Goal: Find specific page/section: Find specific page/section

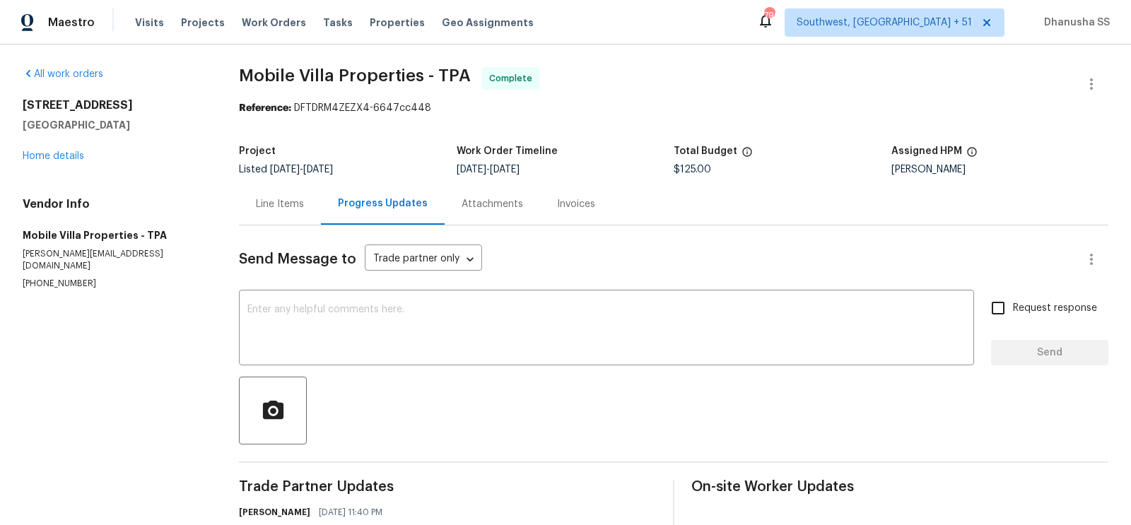
click at [272, 19] on span "Work Orders" at bounding box center [274, 23] width 64 height 14
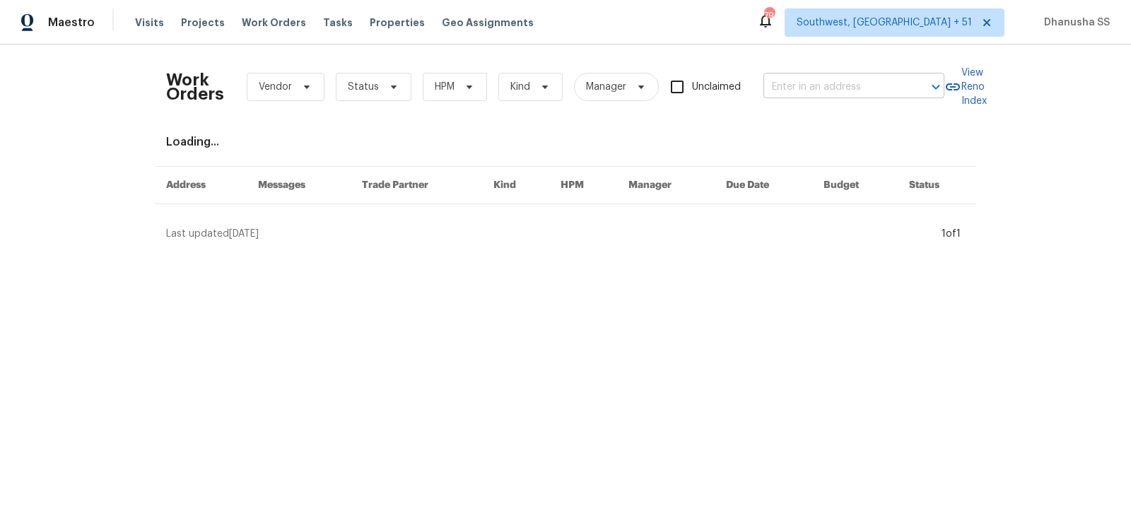
click at [840, 89] on input "text" at bounding box center [833, 87] width 141 height 22
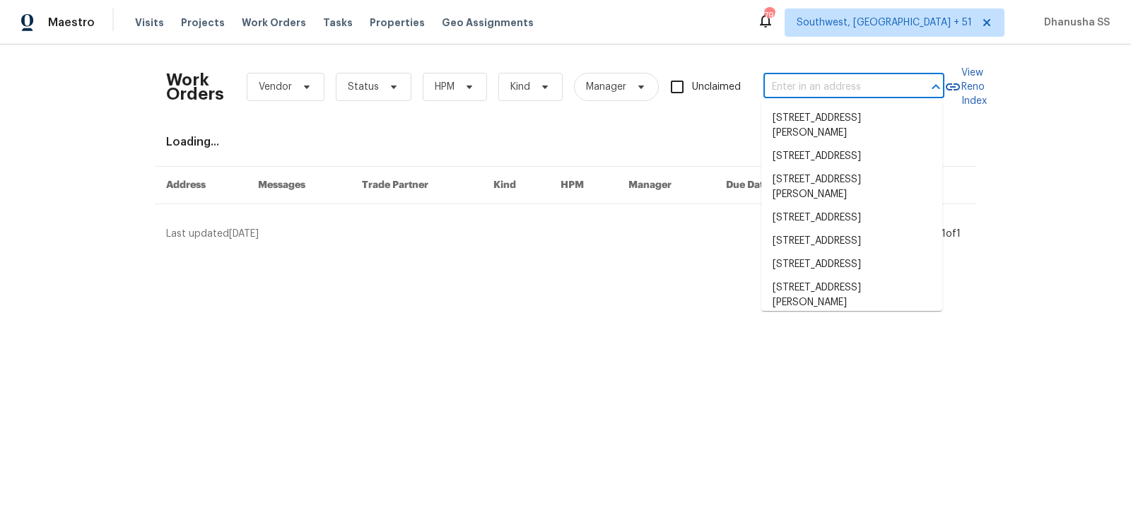
paste input "[STREET_ADDRESS]"
type input "[STREET_ADDRESS]"
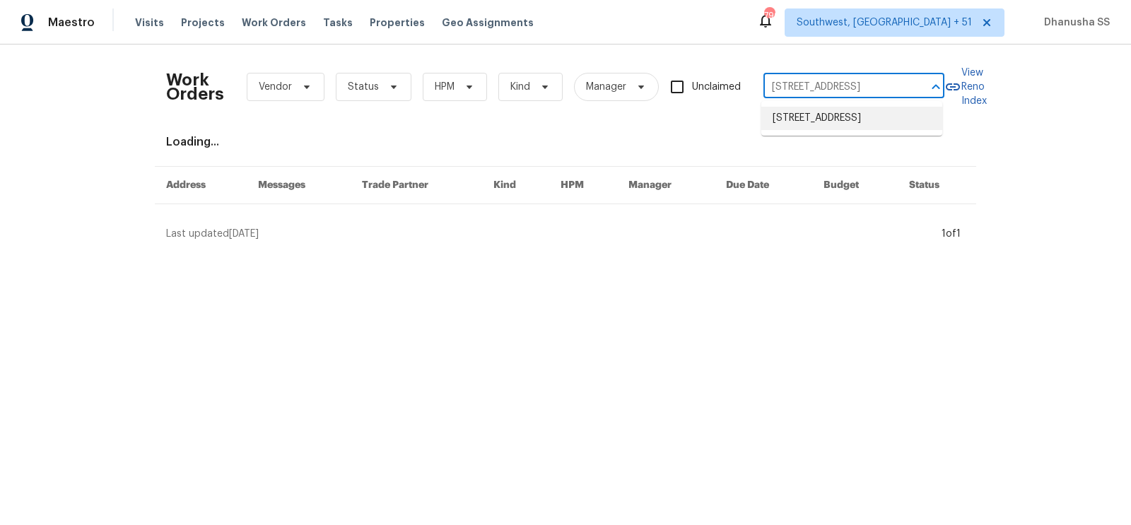
click at [806, 126] on li "[STREET_ADDRESS]" at bounding box center [851, 118] width 181 height 23
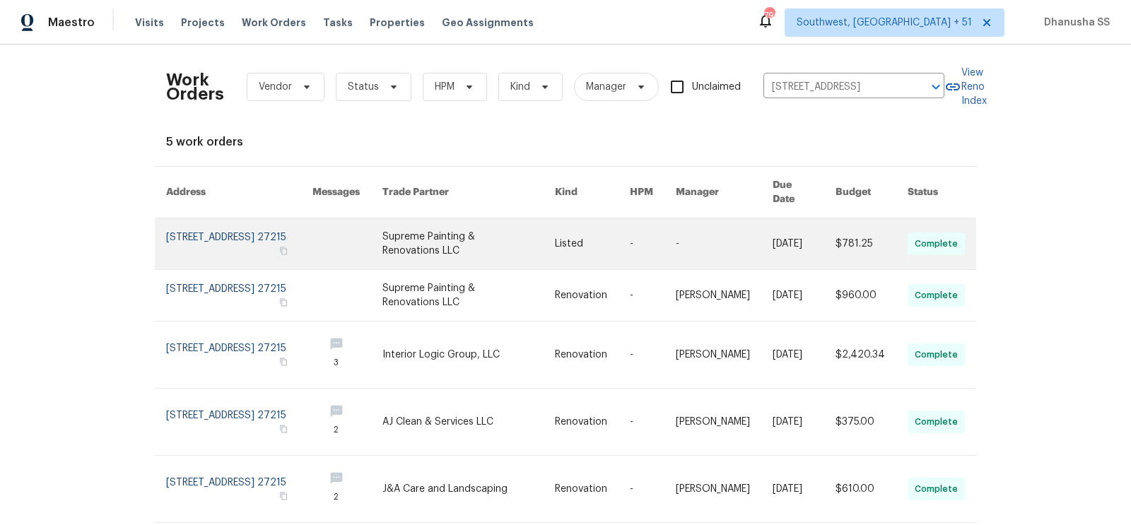
click at [555, 240] on link at bounding box center [468, 243] width 172 height 51
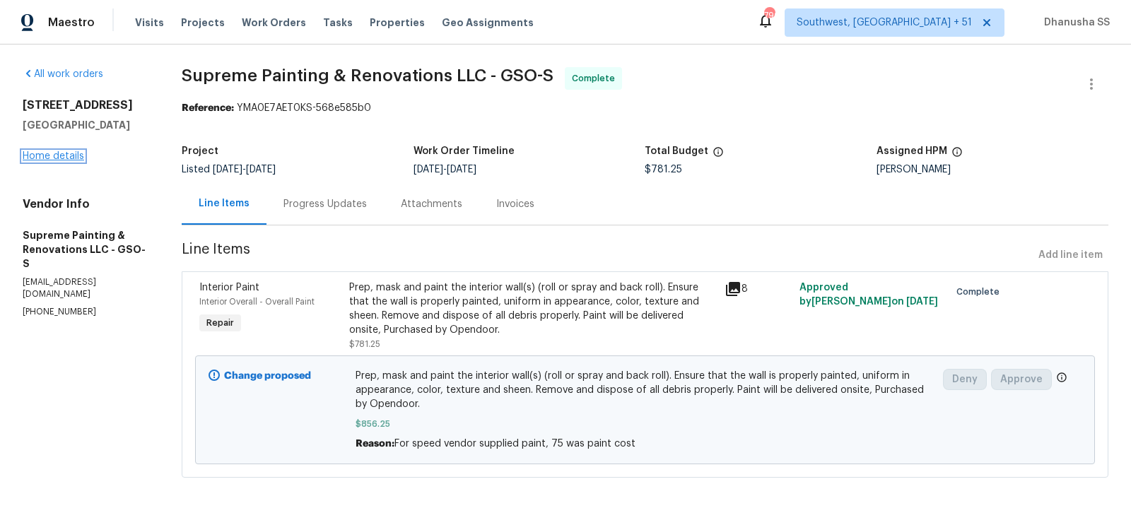
click at [54, 156] on link "Home details" at bounding box center [53, 156] width 61 height 10
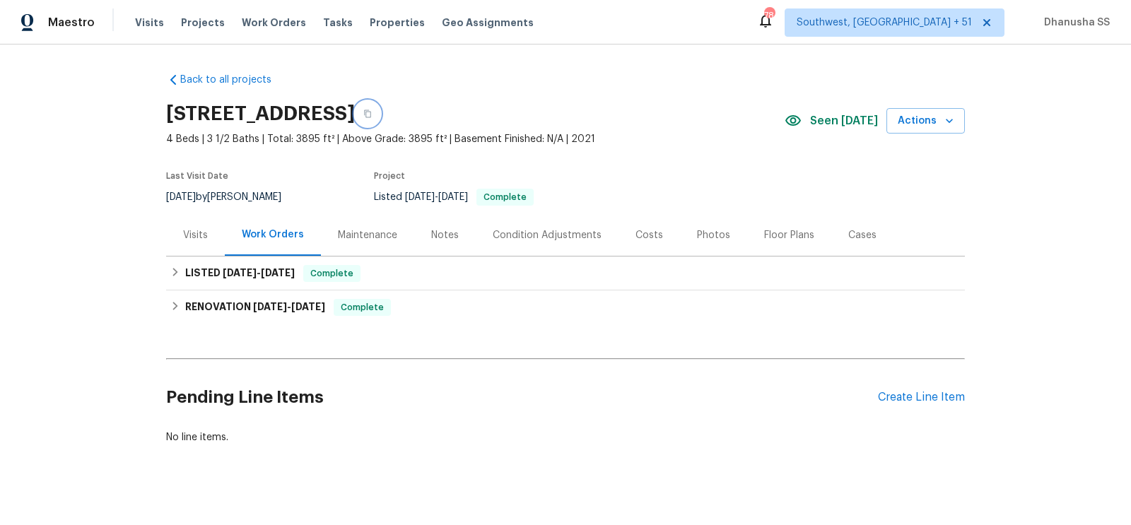
click at [380, 119] on button "button" at bounding box center [367, 113] width 25 height 25
click at [208, 233] on div "Visits" at bounding box center [195, 235] width 59 height 42
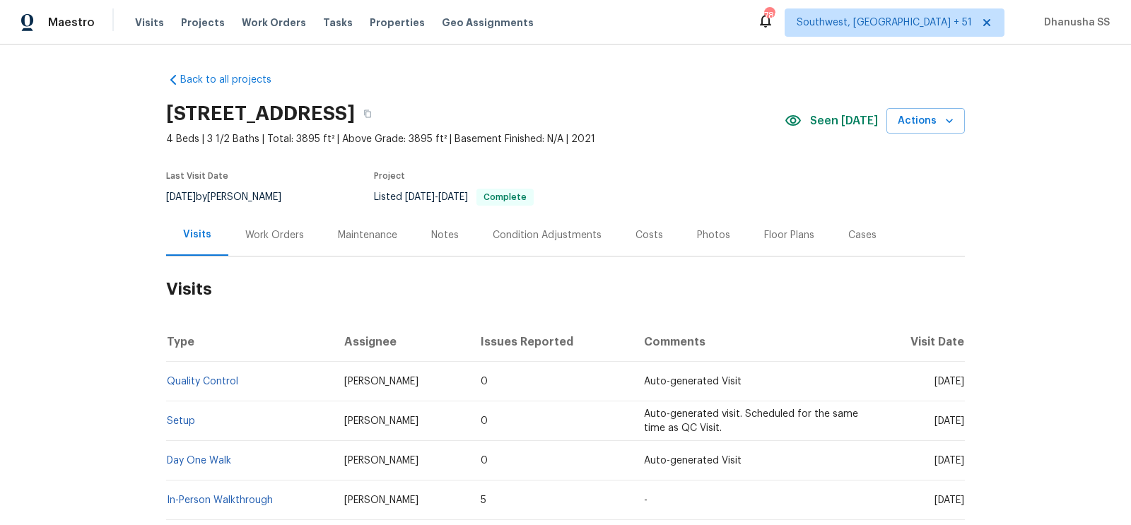
scroll to position [90, 0]
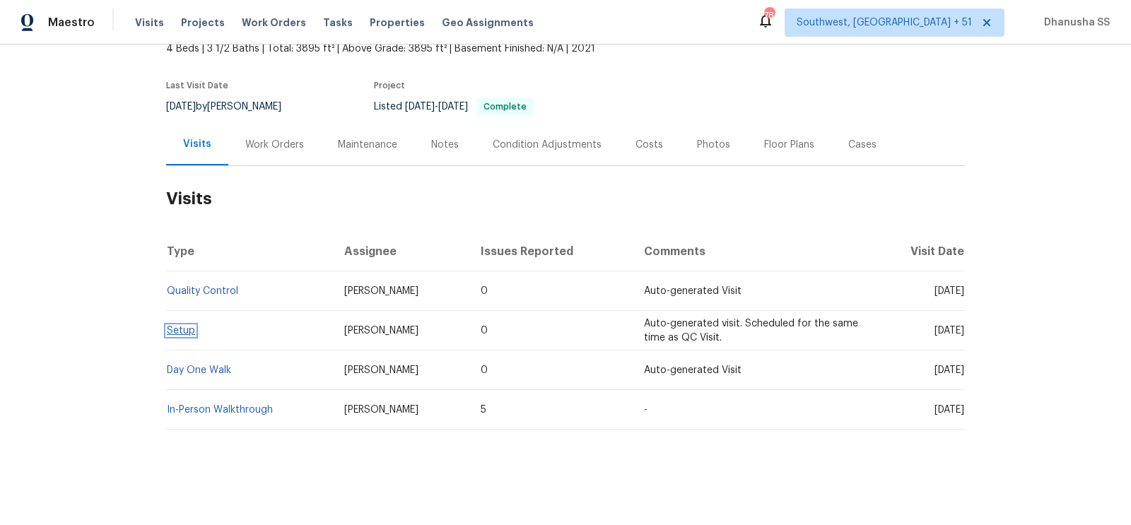
click at [177, 334] on link "Setup" at bounding box center [181, 331] width 28 height 10
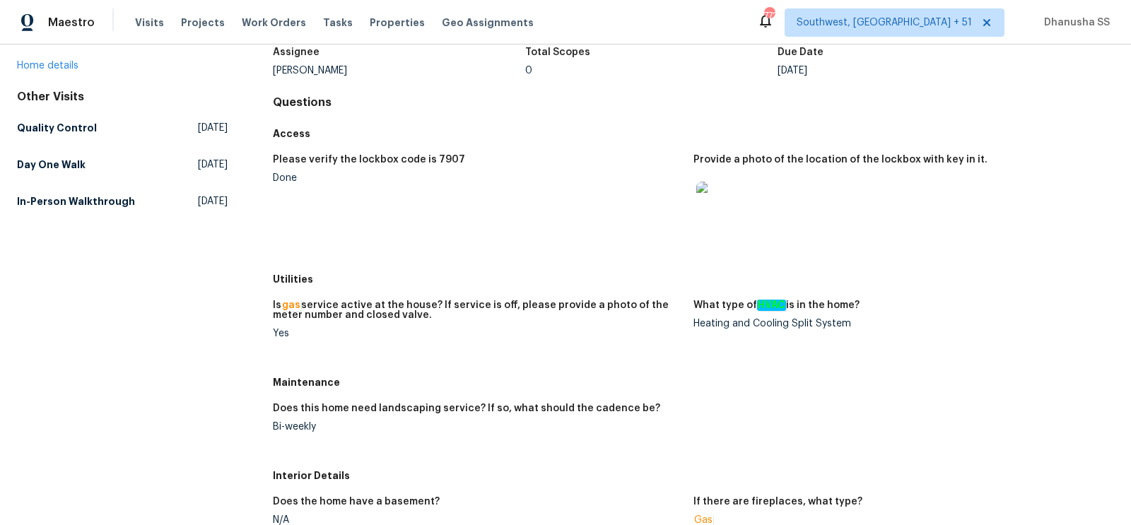
scroll to position [107, 0]
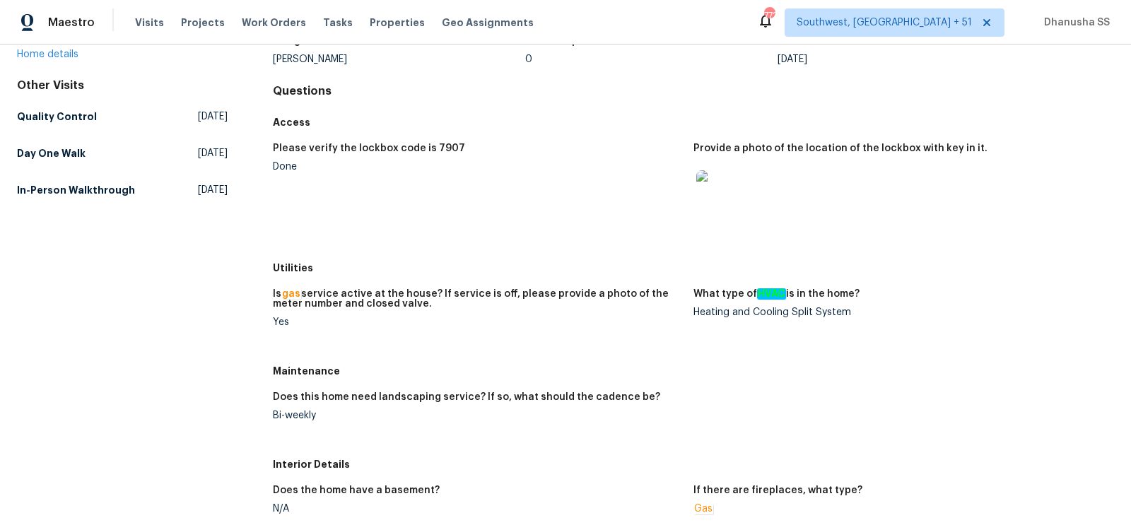
click at [198, 195] on span "[DATE]" at bounding box center [213, 190] width 30 height 14
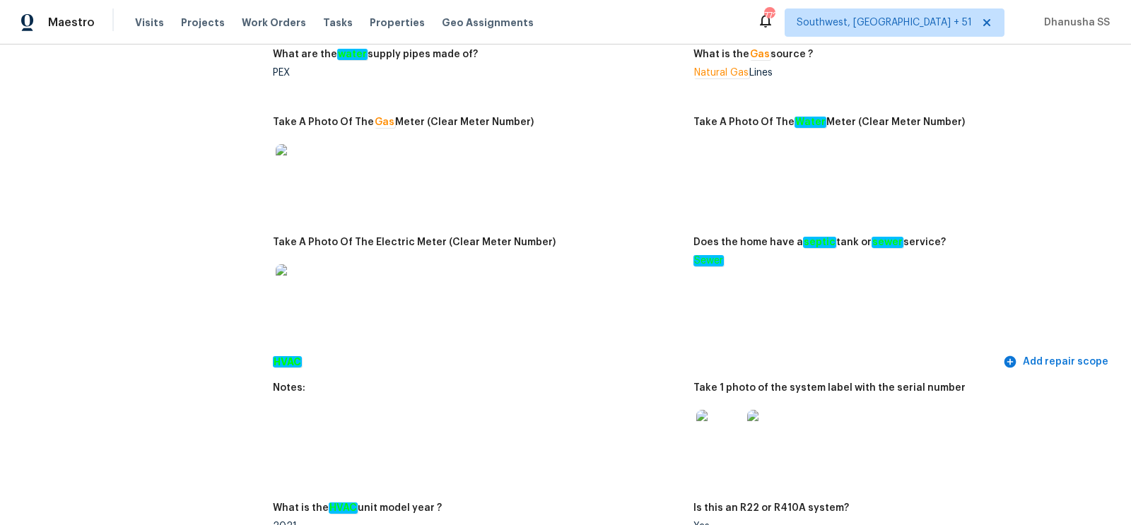
scroll to position [1347, 0]
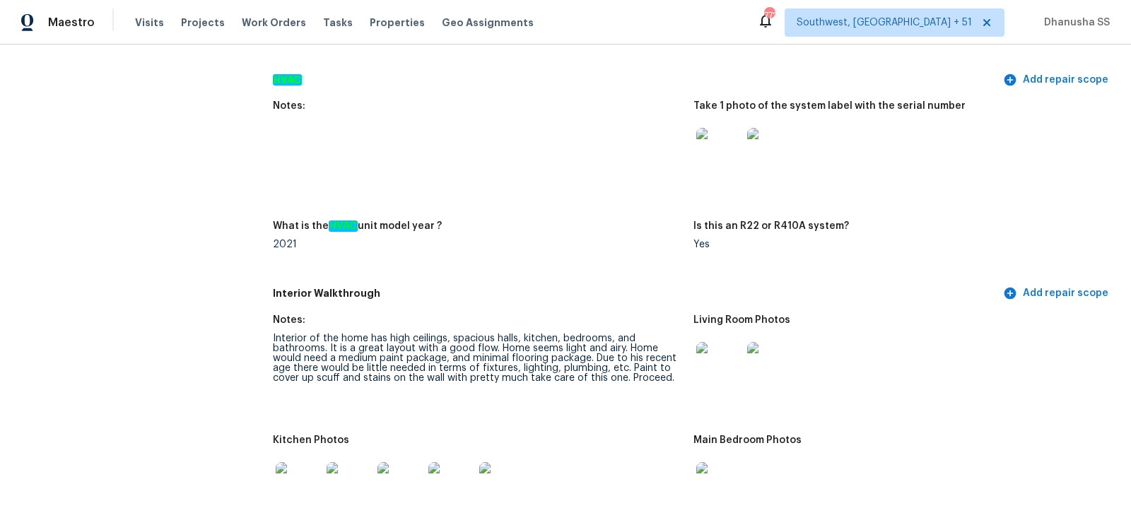
click at [763, 149] on img at bounding box center [769, 150] width 45 height 45
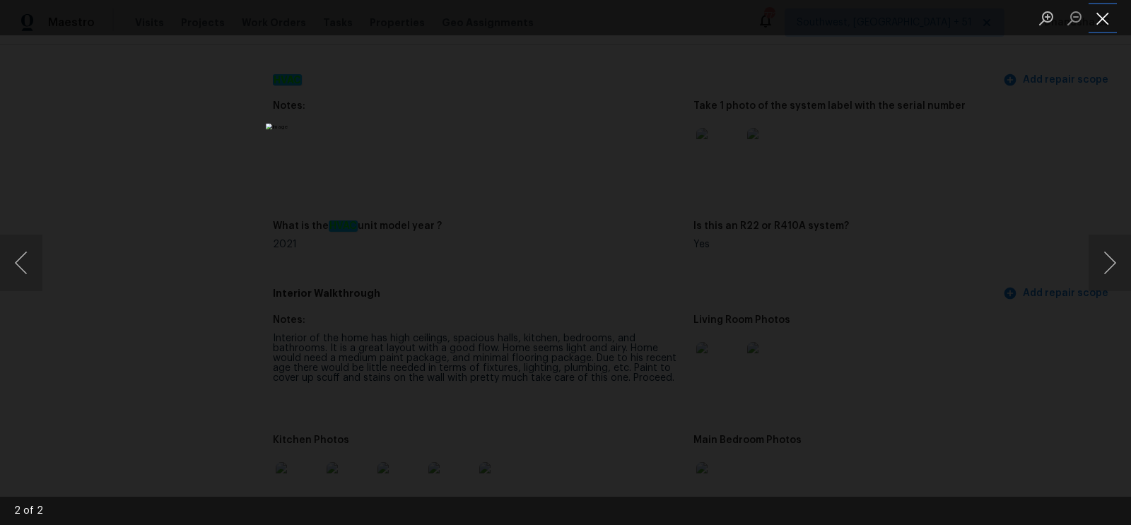
click at [1093, 28] on button "Close lightbox" at bounding box center [1102, 18] width 28 height 25
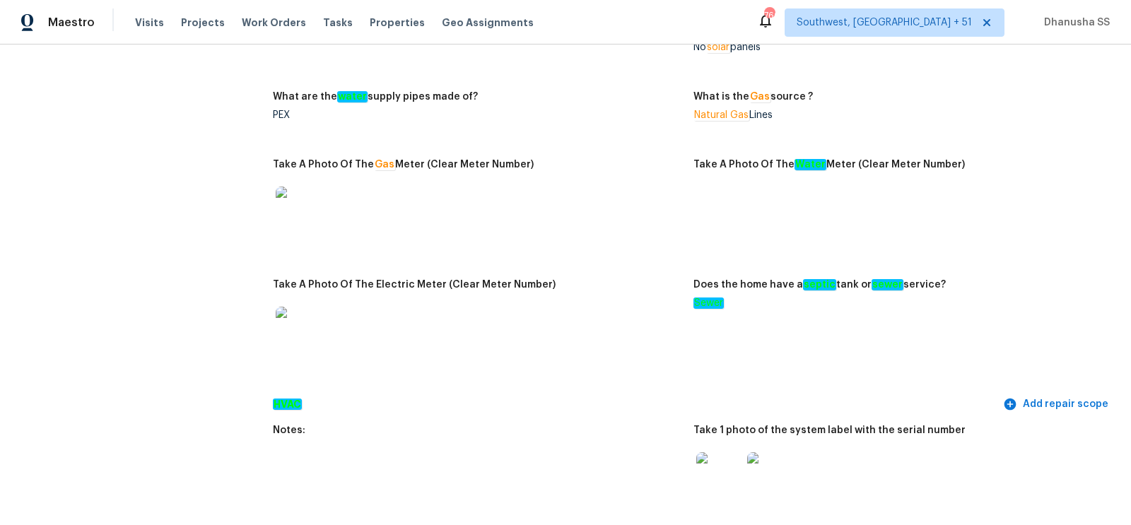
scroll to position [0, 0]
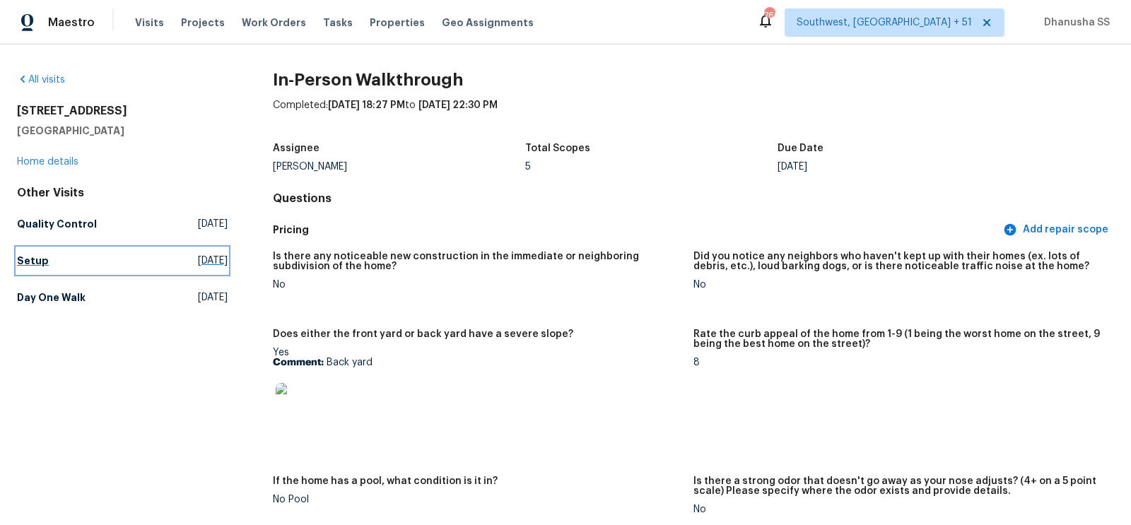
click at [92, 272] on link "Setup [DATE]" at bounding box center [122, 260] width 211 height 25
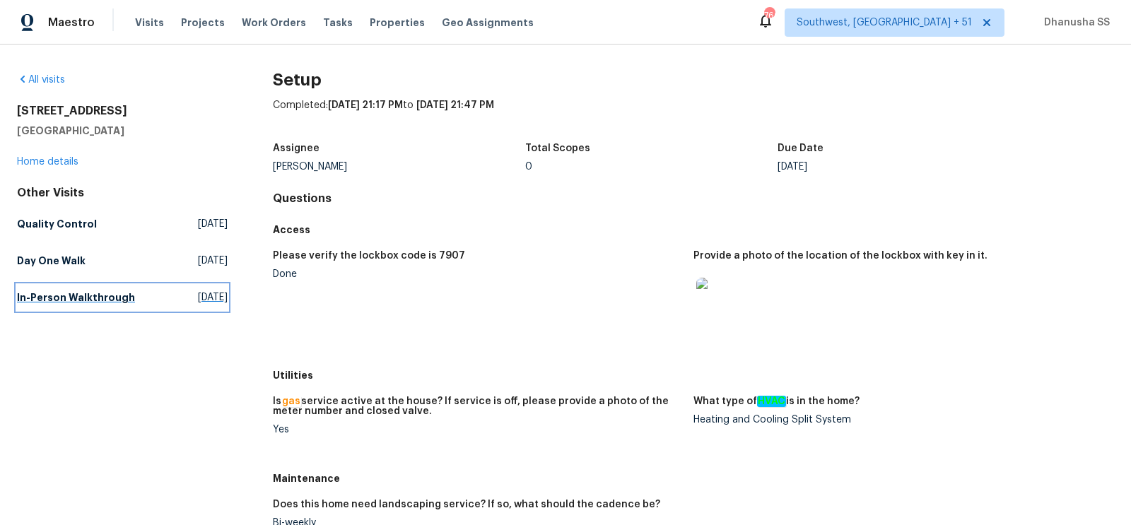
click at [107, 293] on h5 "In-Person Walkthrough" at bounding box center [76, 297] width 118 height 14
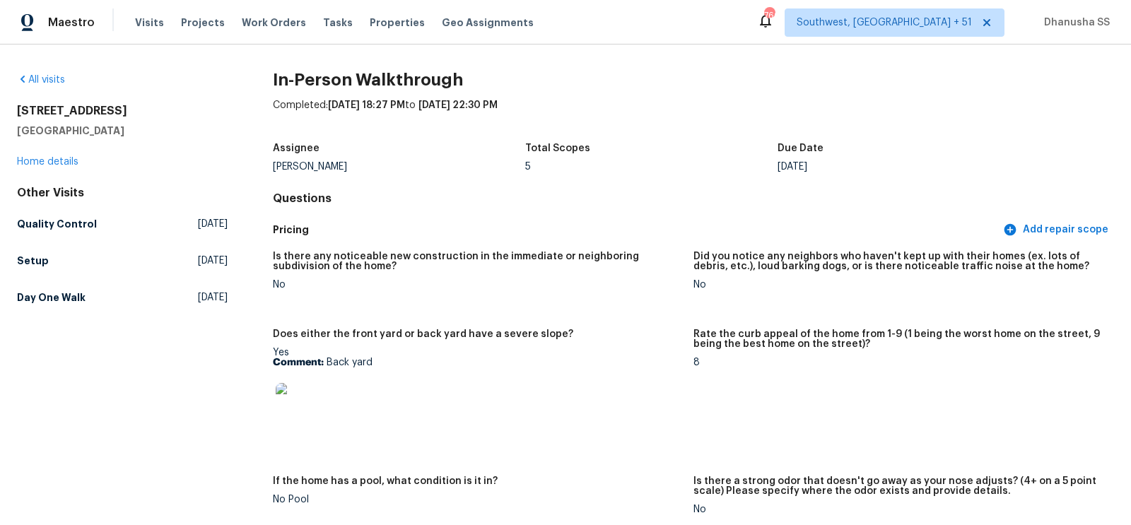
click at [104, 283] on div "Other Visits Quality Control [DATE] Setup [DATE] Day One Walk [DATE]" at bounding box center [122, 248] width 211 height 124
click at [105, 281] on div "Other Visits Quality Control [DATE] Setup [DATE] Day One Walk [DATE]" at bounding box center [122, 248] width 211 height 124
click at [105, 276] on div "Other Visits Quality Control [DATE] Setup [DATE] Day One Walk [DATE]" at bounding box center [122, 248] width 211 height 124
click at [105, 275] on div "Other Visits Quality Control [DATE] Setup [DATE] Day One Walk [DATE]" at bounding box center [122, 248] width 211 height 124
click at [105, 271] on link "Setup [DATE]" at bounding box center [122, 260] width 211 height 25
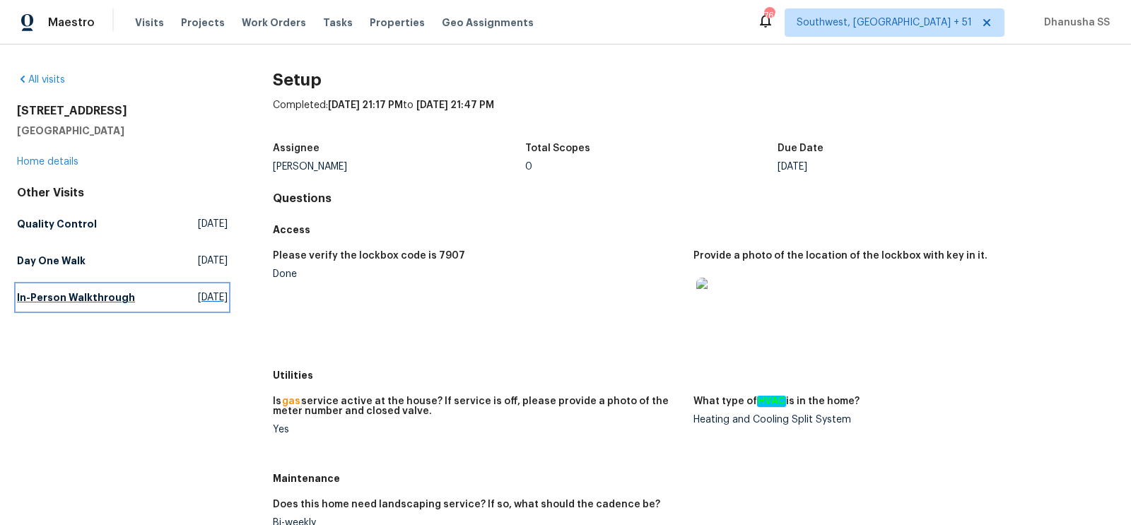
click at [112, 296] on h5 "In-Person Walkthrough" at bounding box center [76, 297] width 118 height 14
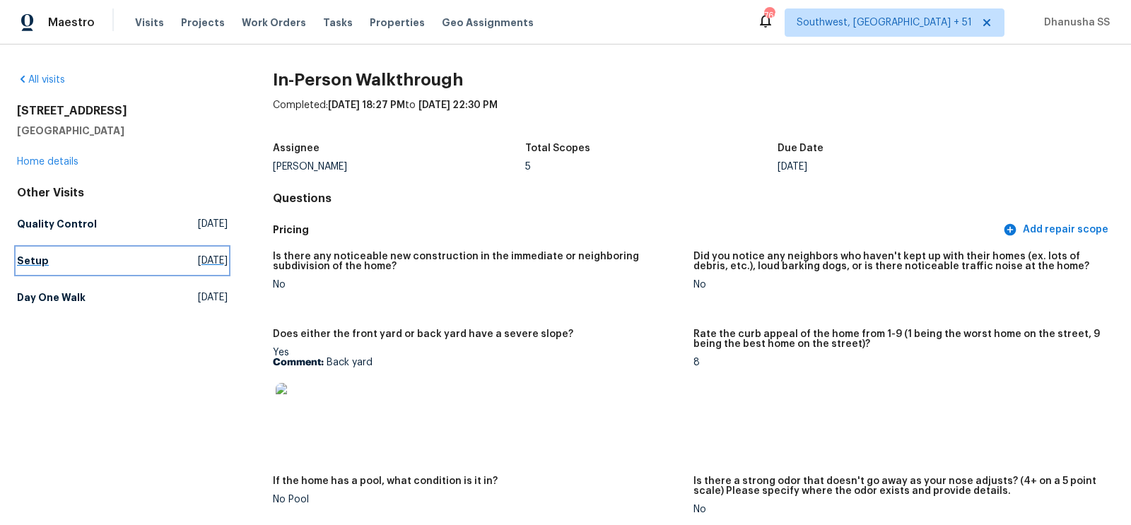
click at [46, 250] on link "Setup [DATE]" at bounding box center [122, 260] width 211 height 25
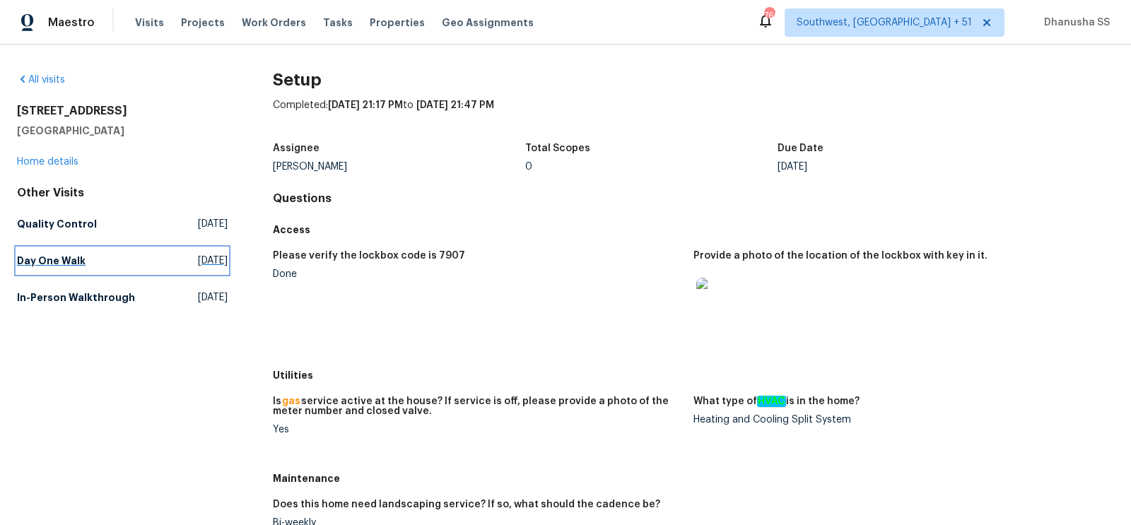
click at [76, 264] on h5 "Day One Walk" at bounding box center [51, 261] width 69 height 14
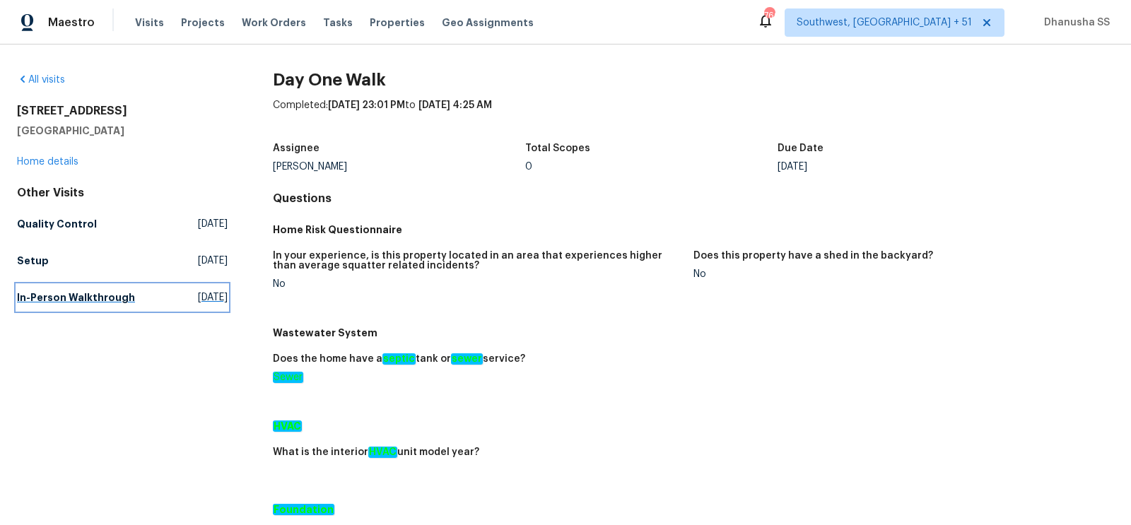
click at [115, 300] on h5 "In-Person Walkthrough" at bounding box center [76, 297] width 118 height 14
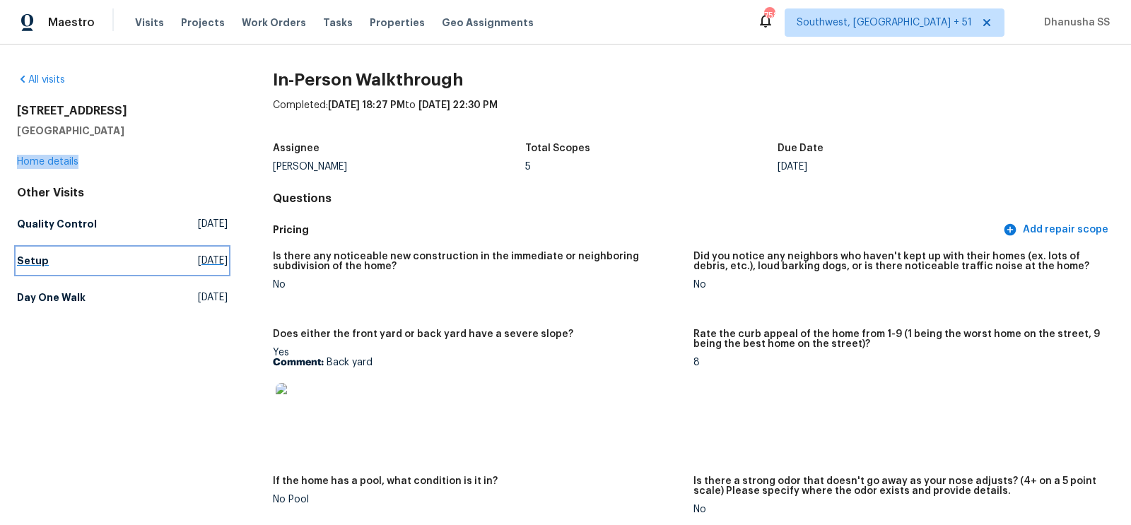
click at [210, 250] on link "Setup [DATE]" at bounding box center [122, 260] width 211 height 25
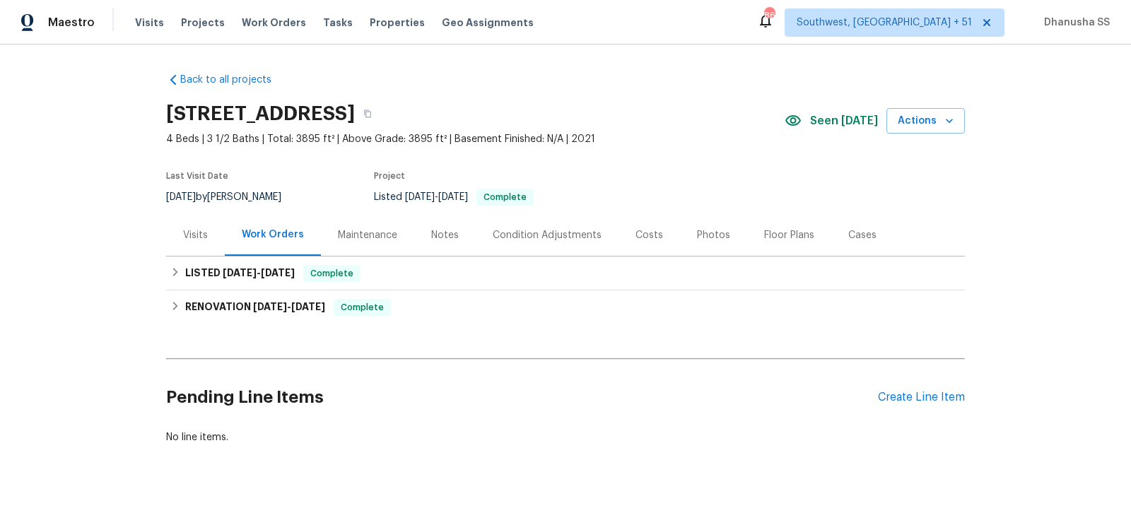
click at [471, 324] on div "Back to all projects [STREET_ADDRESS] 4 Beds | 3 1/2 Baths | Total: 3895 ft² | …" at bounding box center [565, 258] width 799 height 394
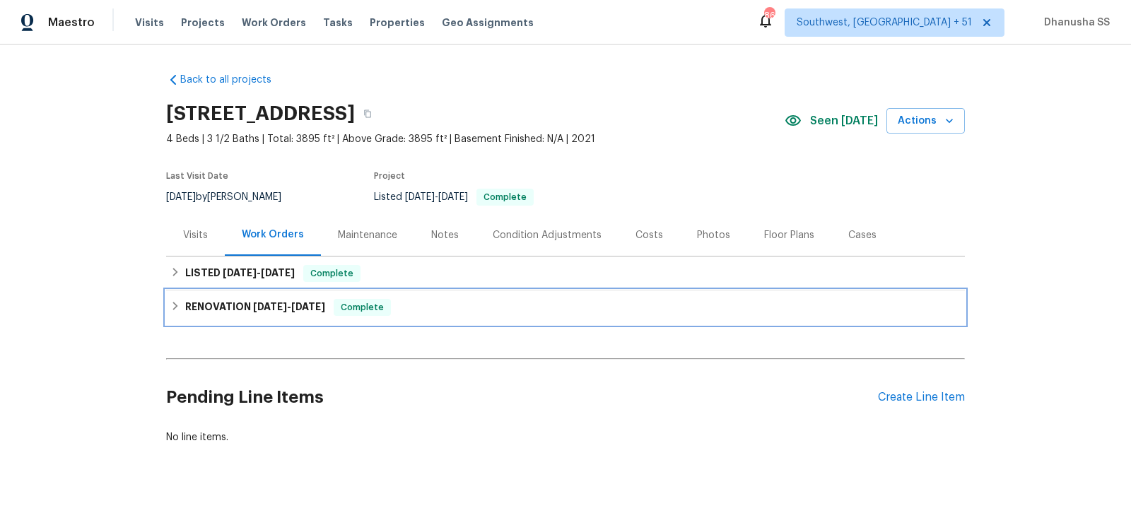
click at [463, 310] on div "RENOVATION [DATE] - [DATE] Complete" at bounding box center [565, 307] width 790 height 17
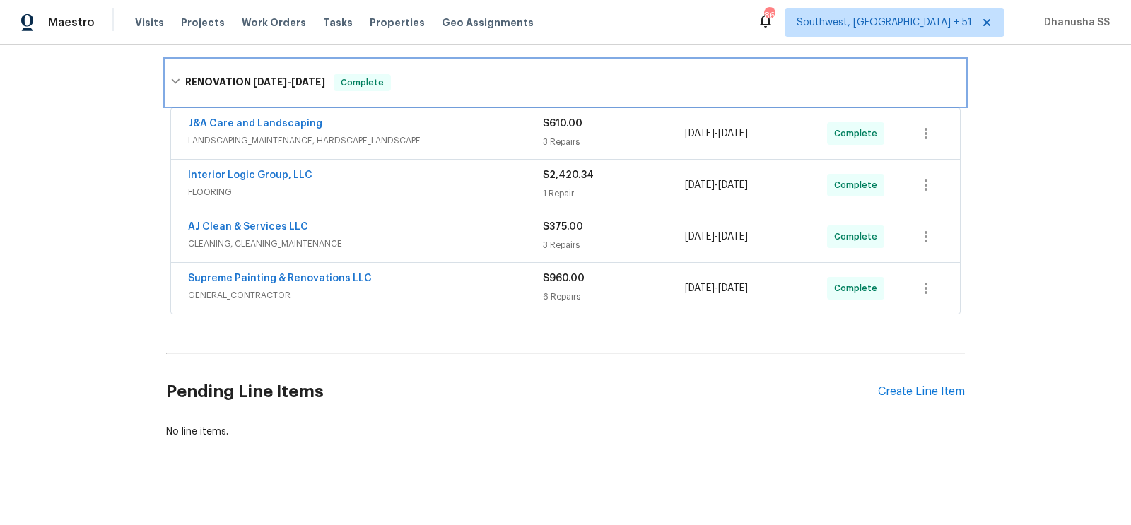
scroll to position [247, 0]
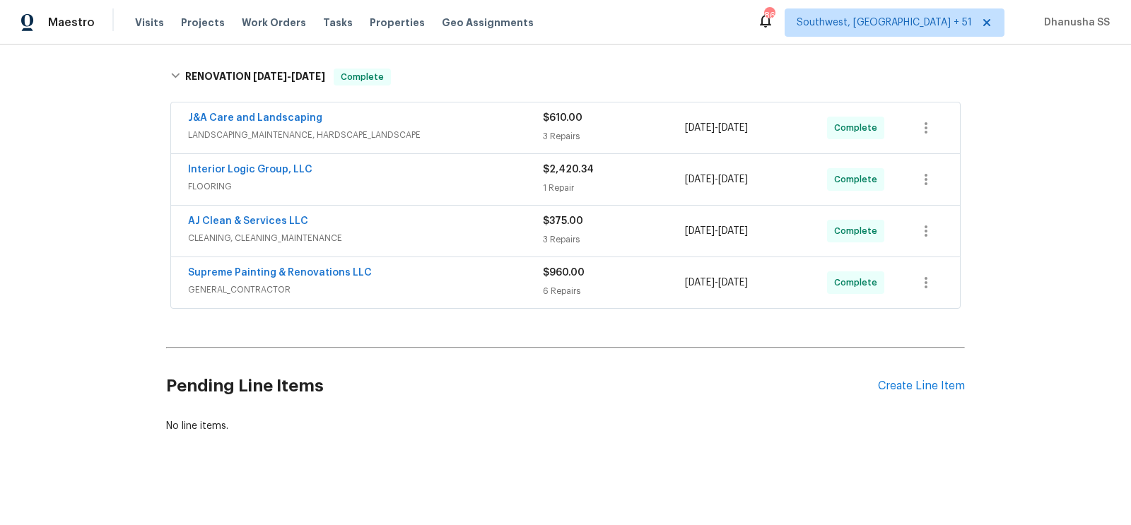
click at [493, 298] on div "Supreme Painting & Renovations LLC GENERAL_CONTRACTOR $960.00 6 Repairs [DATE] …" at bounding box center [565, 282] width 789 height 51
click at [488, 283] on span "GENERAL_CONTRACTOR" at bounding box center [365, 290] width 355 height 14
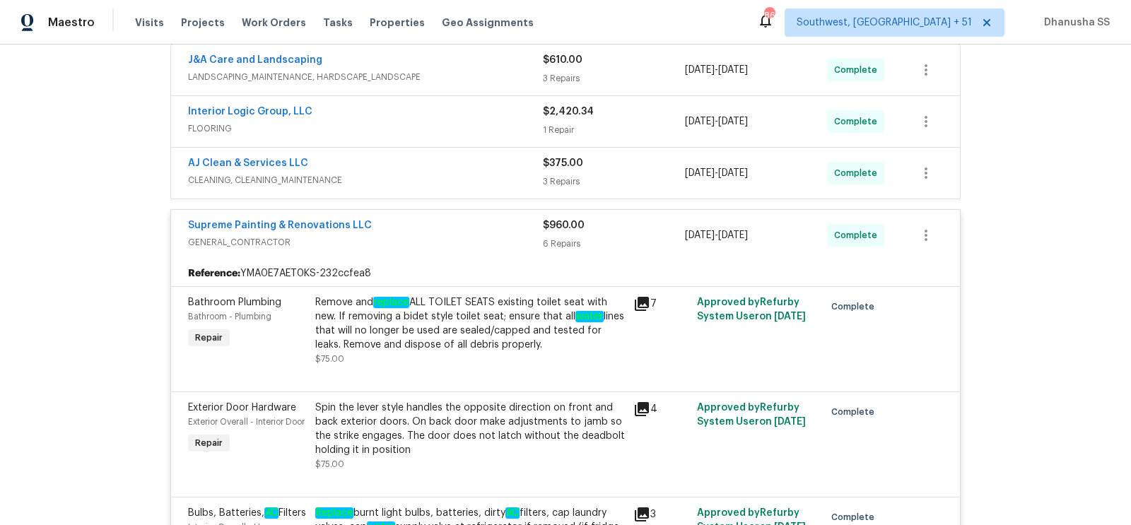
scroll to position [305, 0]
click at [472, 170] on div "AJ Clean & Services LLC" at bounding box center [365, 165] width 355 height 17
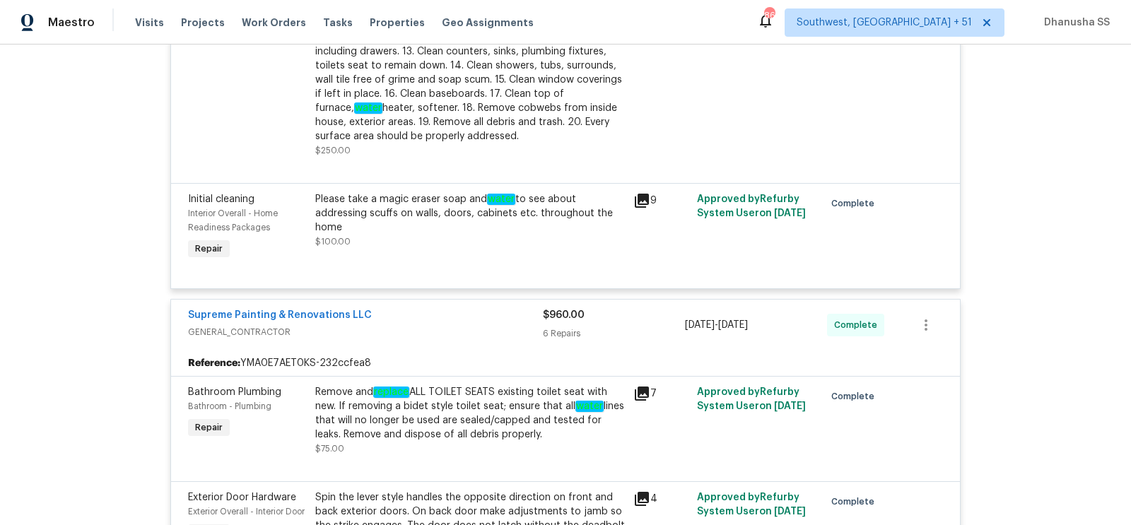
scroll to position [739, 0]
click at [457, 211] on div "Please take a magic eraser soap and water to see about addressing scuffs on wal…" at bounding box center [470, 212] width 310 height 42
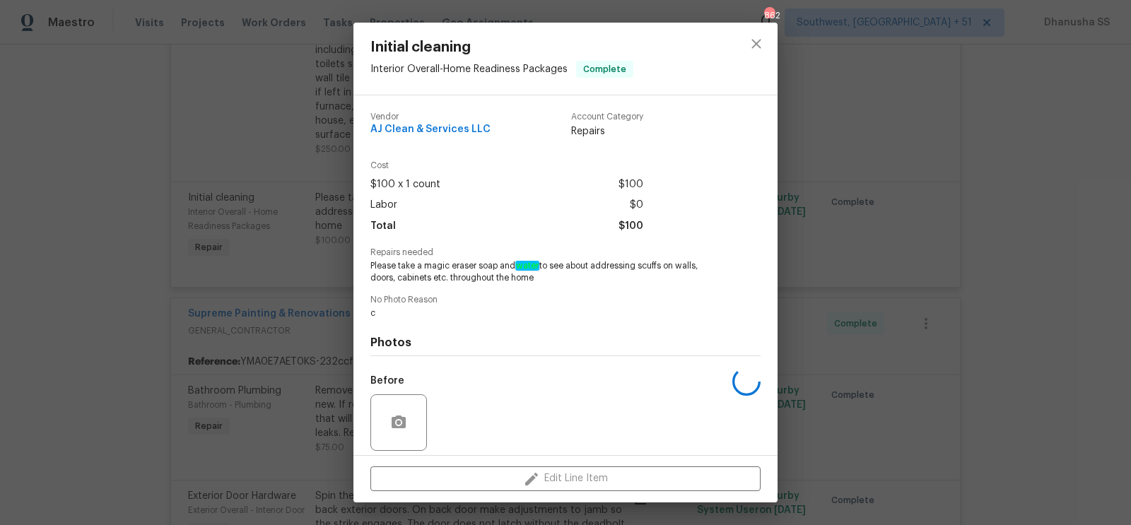
scroll to position [102, 0]
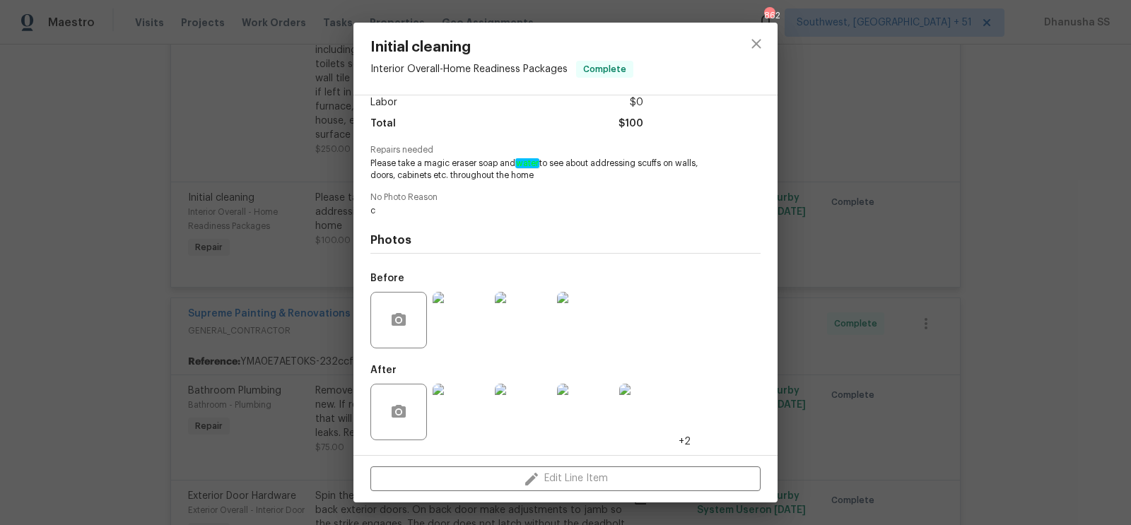
click at [748, 66] on div at bounding box center [756, 59] width 42 height 72
click at [748, 49] on icon "close" at bounding box center [756, 43] width 17 height 17
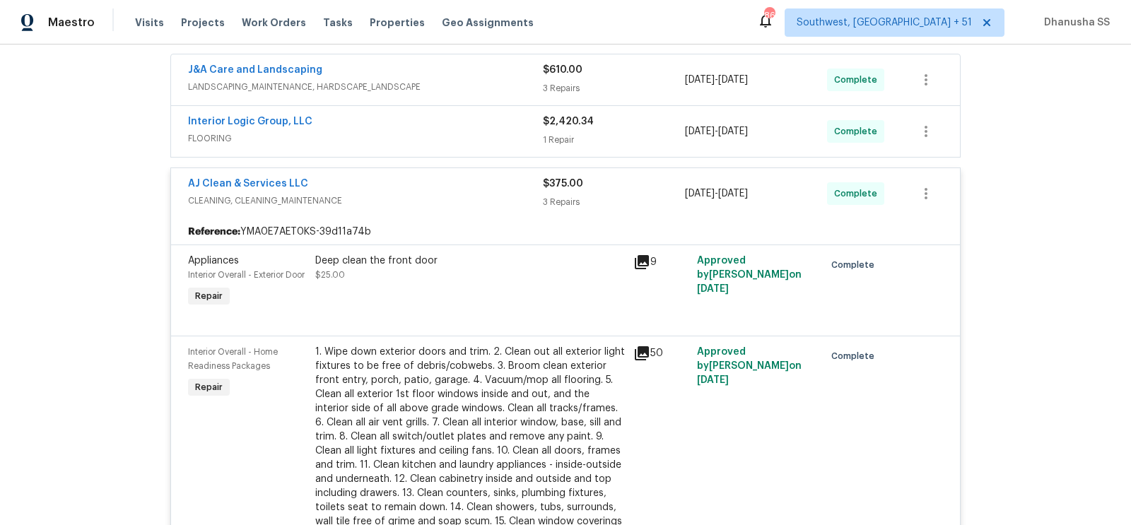
scroll to position [238, 0]
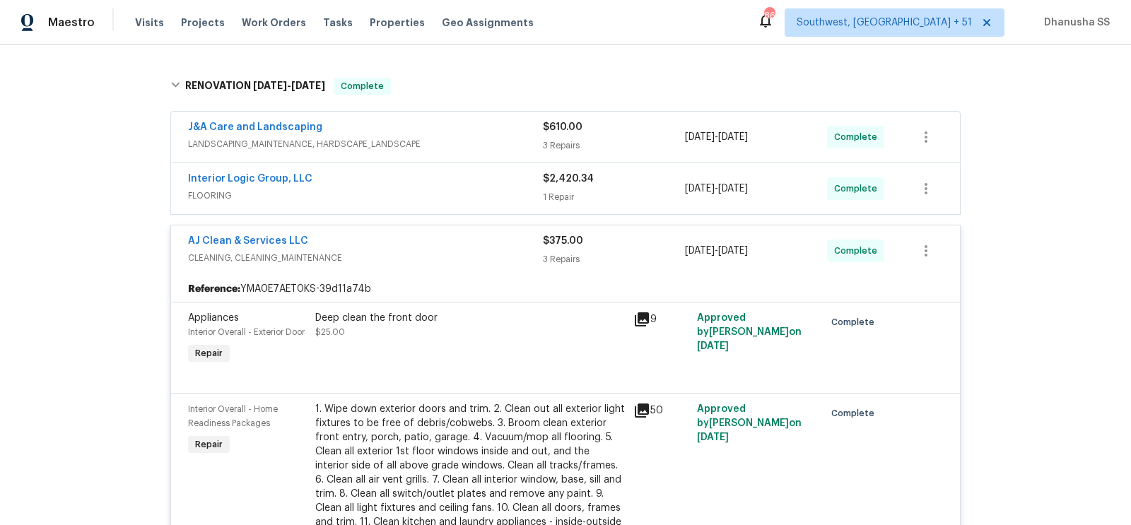
click at [489, 192] on span "FLOORING" at bounding box center [365, 196] width 355 height 14
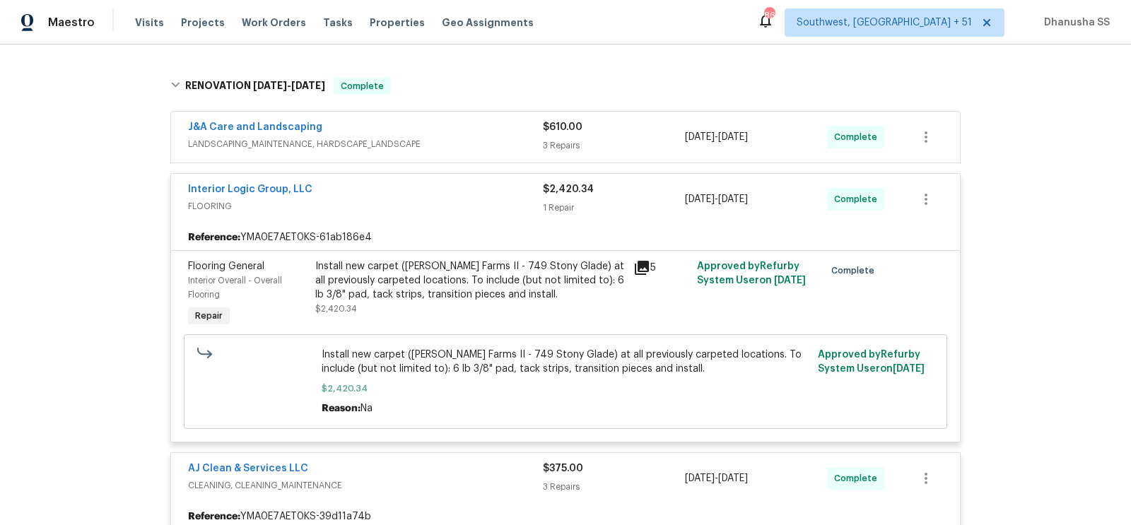
click at [507, 147] on span "LANDSCAPING_MAINTENANCE, HARDSCAPE_LANDSCAPE" at bounding box center [365, 144] width 355 height 14
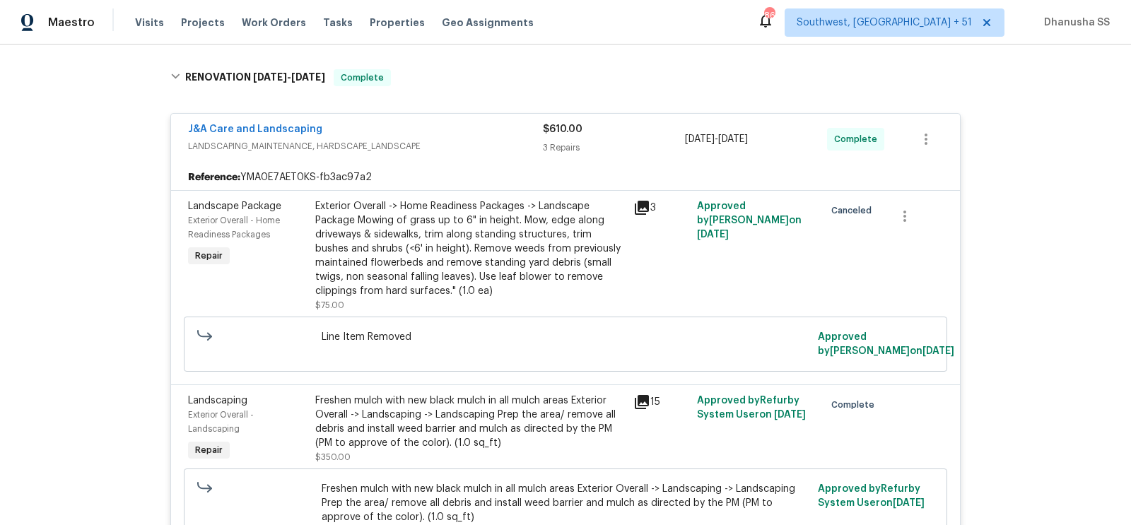
scroll to position [0, 0]
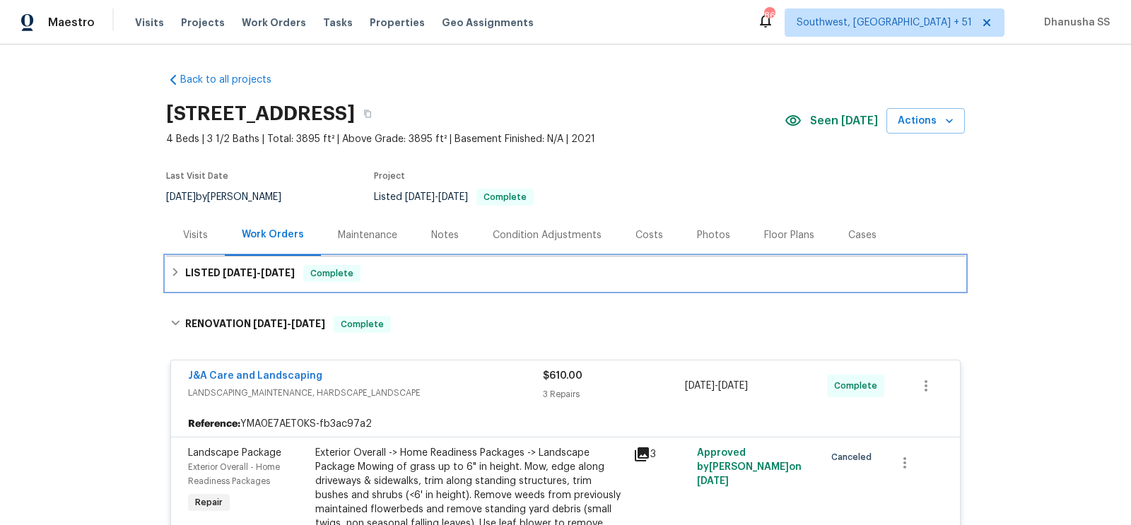
click at [466, 269] on div "LISTED 8/25/25 - 8/26/25 Complete" at bounding box center [565, 273] width 790 height 17
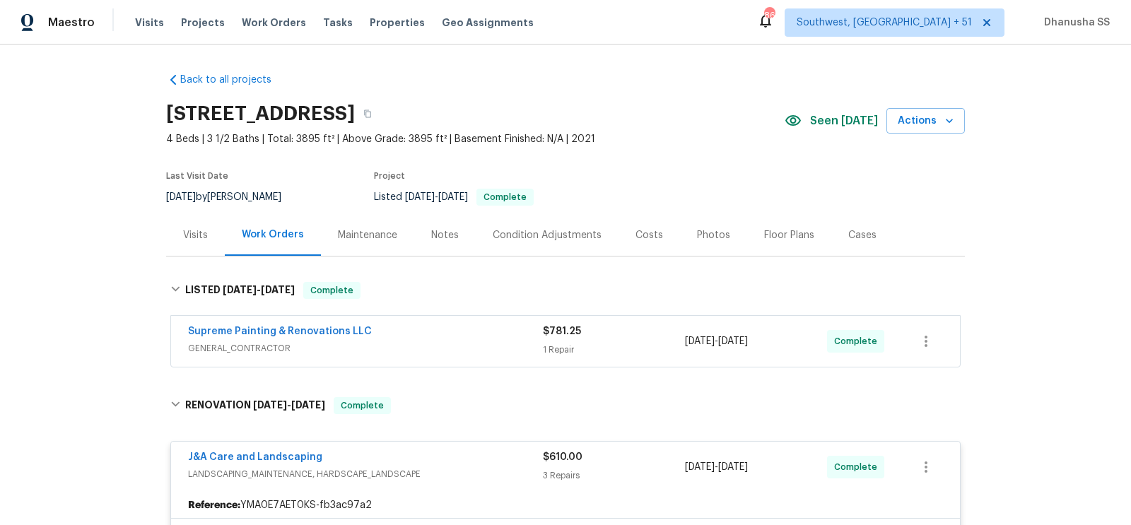
click at [474, 353] on span "GENERAL_CONTRACTOR" at bounding box center [365, 348] width 355 height 14
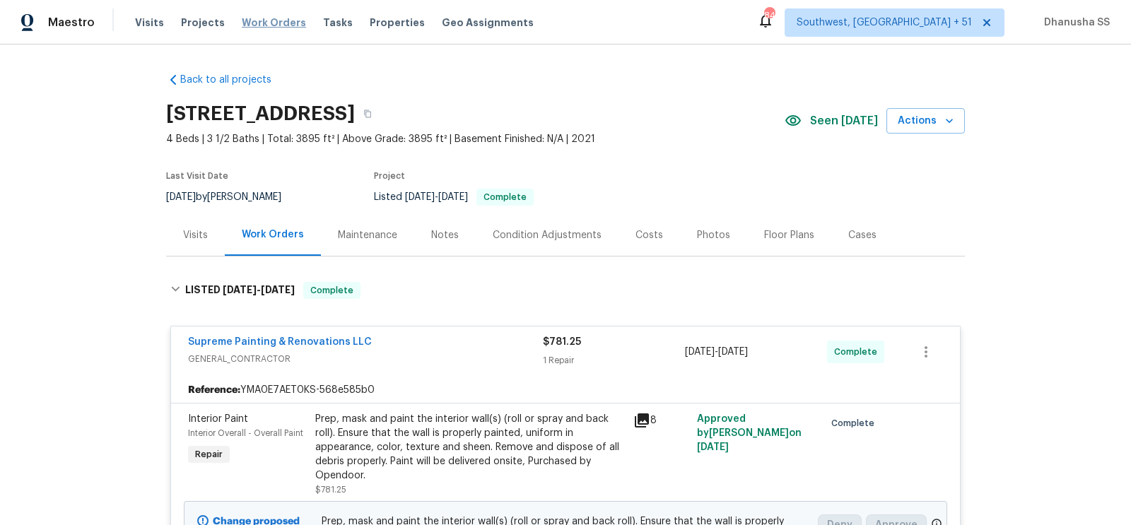
click at [271, 17] on span "Work Orders" at bounding box center [274, 23] width 64 height 14
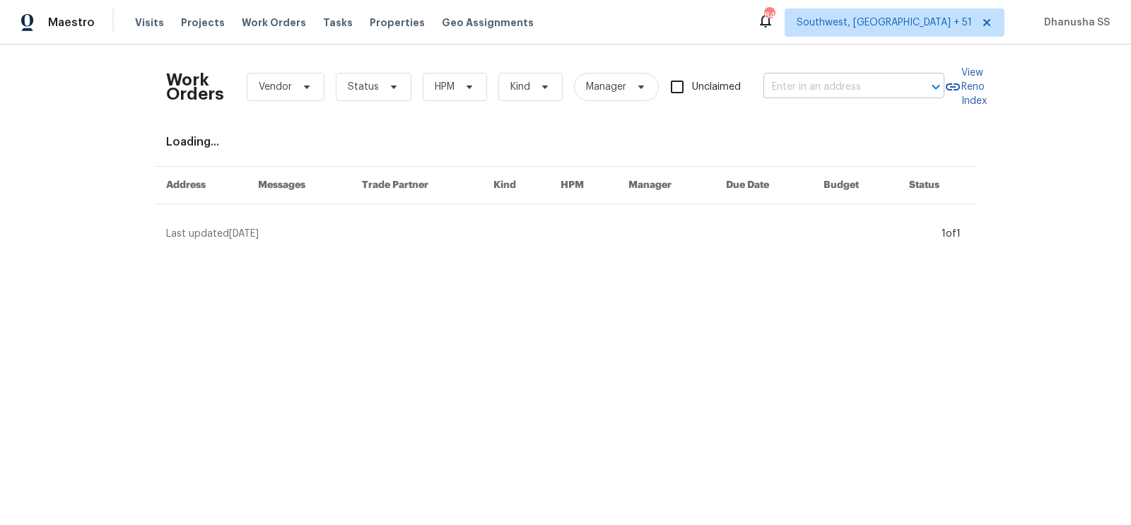
click at [795, 89] on input "text" at bounding box center [833, 87] width 141 height 22
paste input "203 Snug Harbor Dr, Hendersonville, TN 37075"
type input "203 Snug Harbor Dr, Hendersonville, TN 37075"
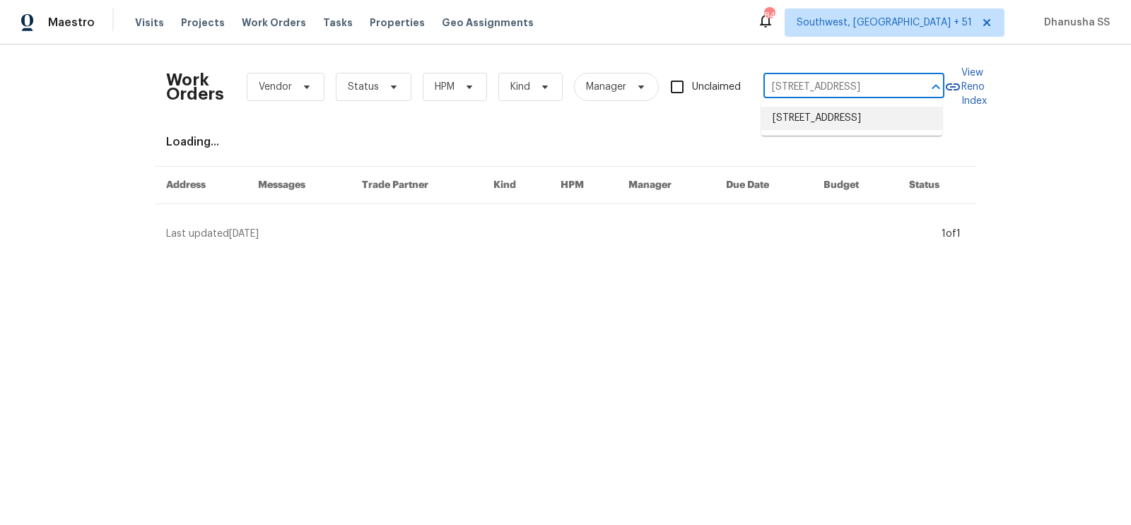
click at [799, 118] on li "203 Snug Harbor Dr, Hendersonville, TN 37075" at bounding box center [851, 118] width 181 height 23
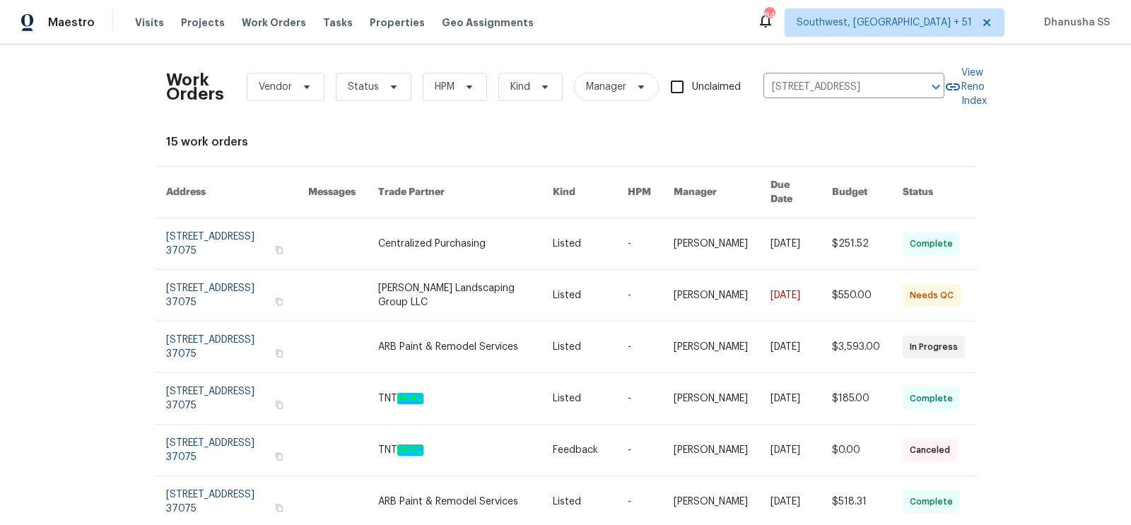
click at [490, 227] on link at bounding box center [465, 243] width 175 height 51
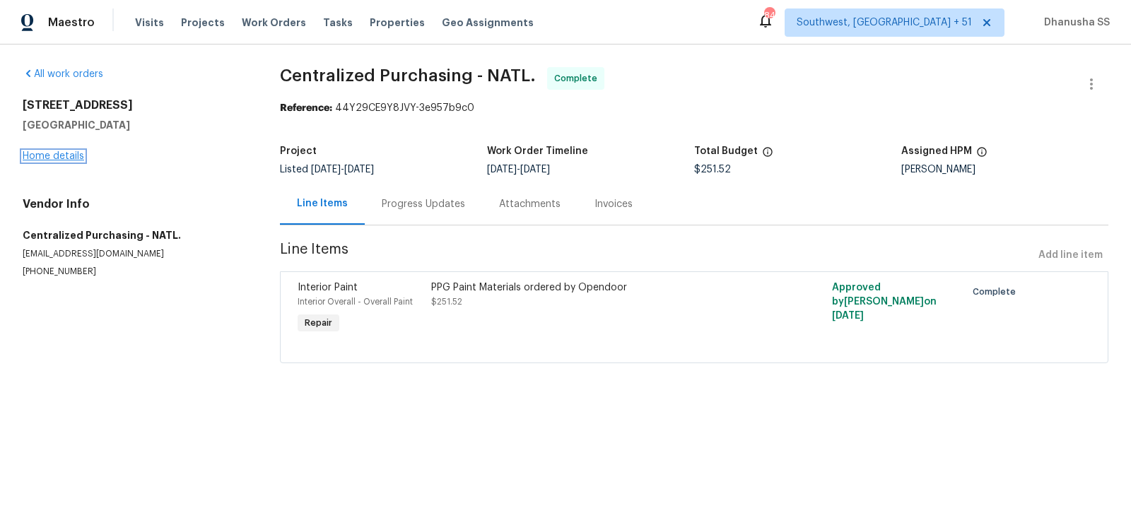
click at [57, 153] on link "Home details" at bounding box center [53, 156] width 61 height 10
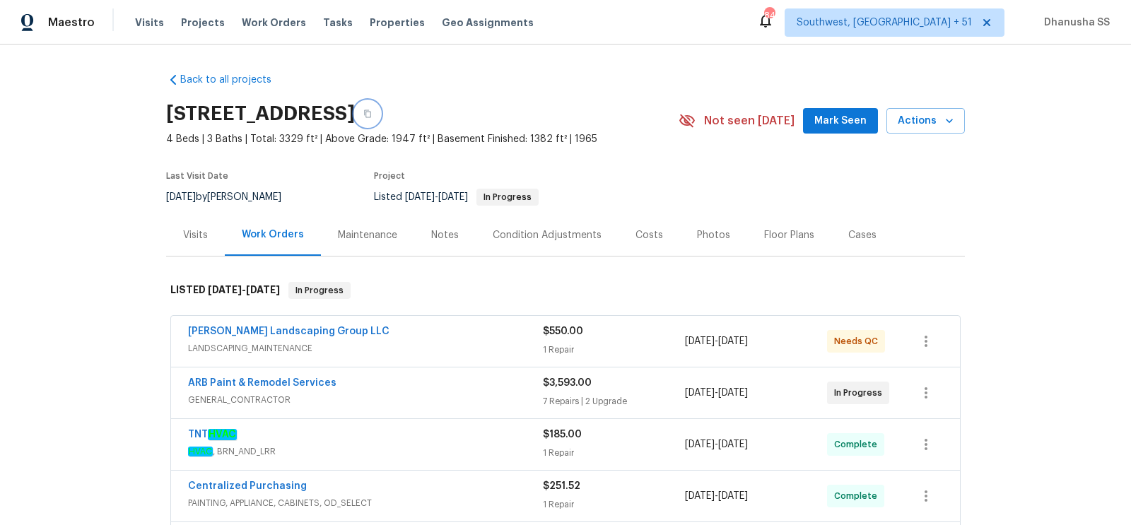
click at [380, 112] on button "button" at bounding box center [367, 113] width 25 height 25
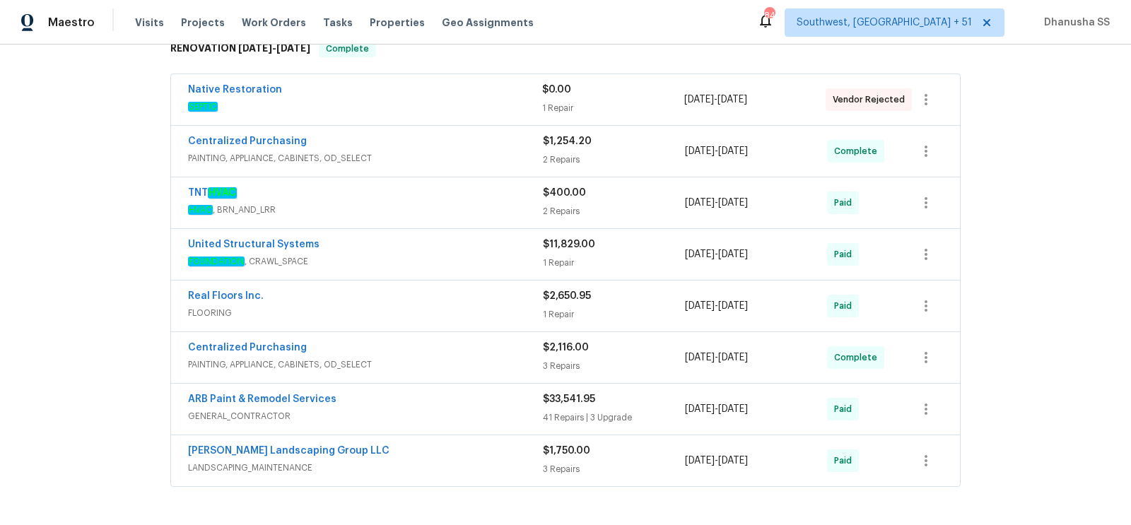
scroll to position [558, 0]
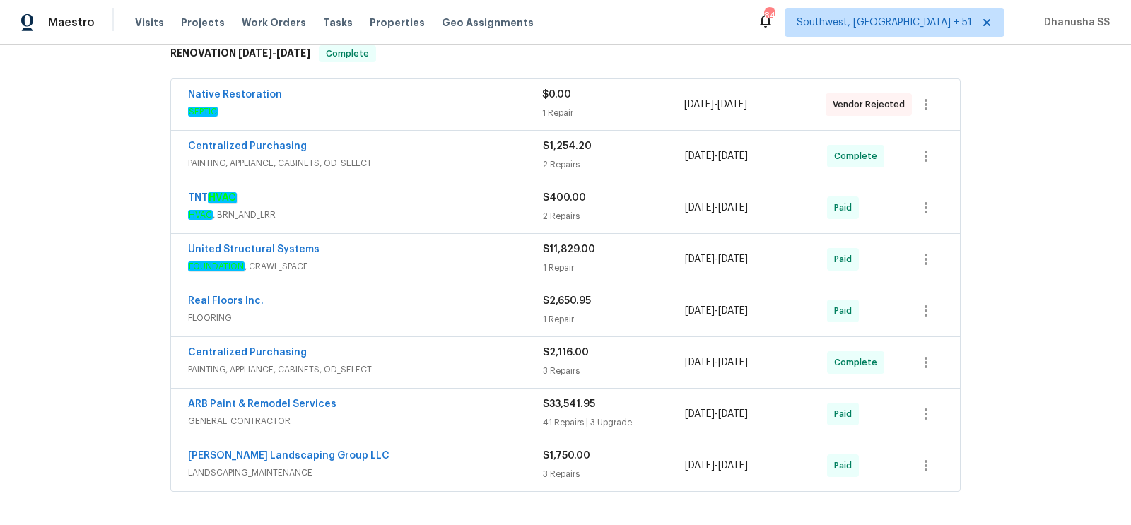
click at [512, 243] on div "United Structural Systems" at bounding box center [365, 250] width 355 height 17
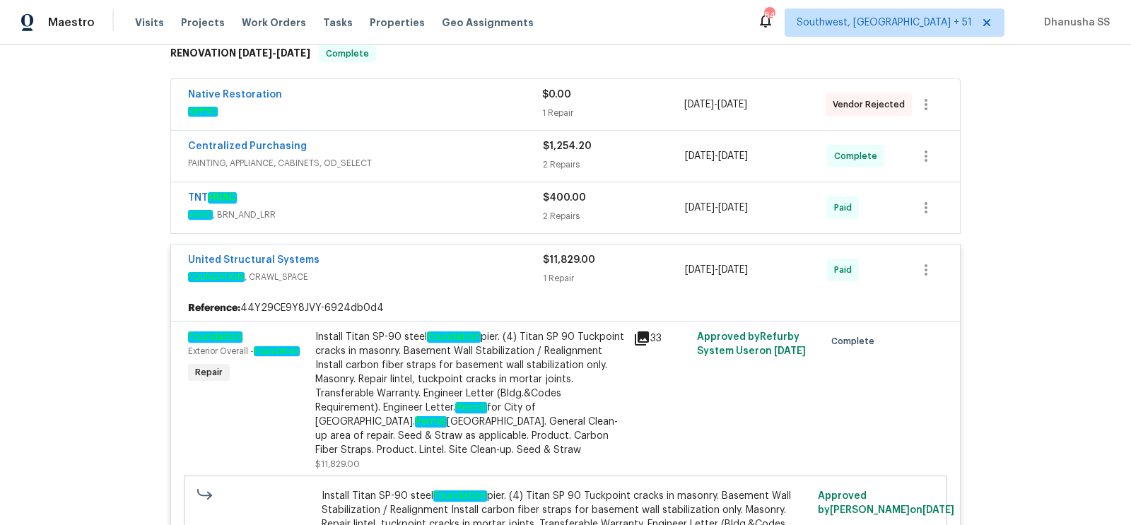
click at [502, 208] on span "HVAC , BRN_AND_LRR" at bounding box center [365, 215] width 355 height 14
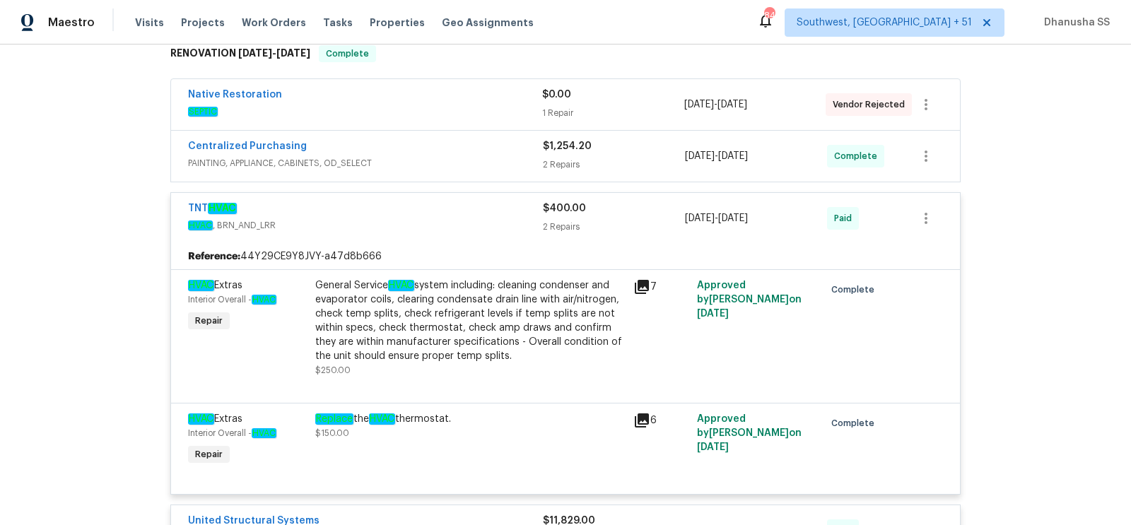
scroll to position [525, 0]
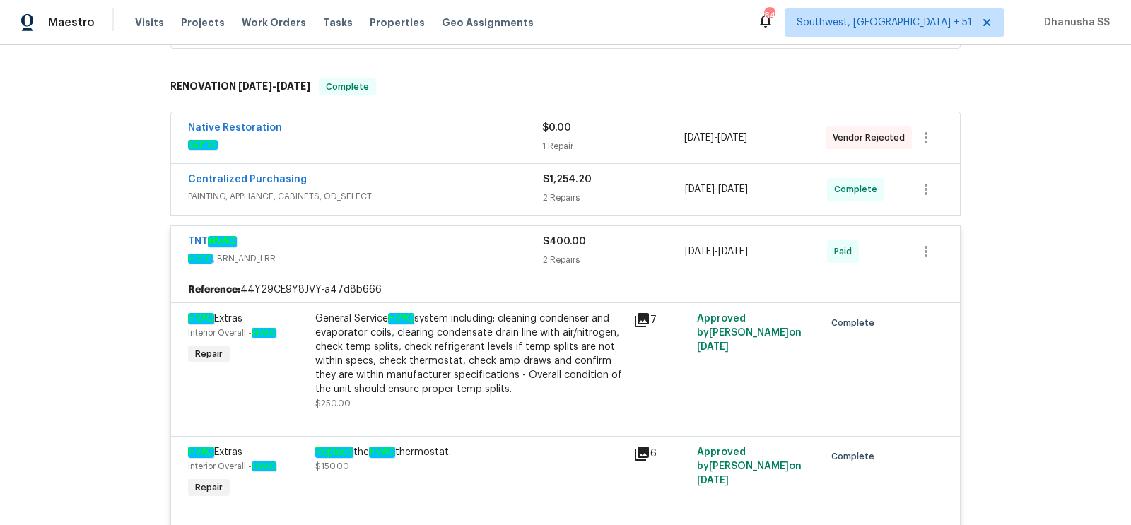
click at [500, 189] on span "PAINTING, APPLIANCE, CABINETS, OD_SELECT" at bounding box center [365, 196] width 355 height 14
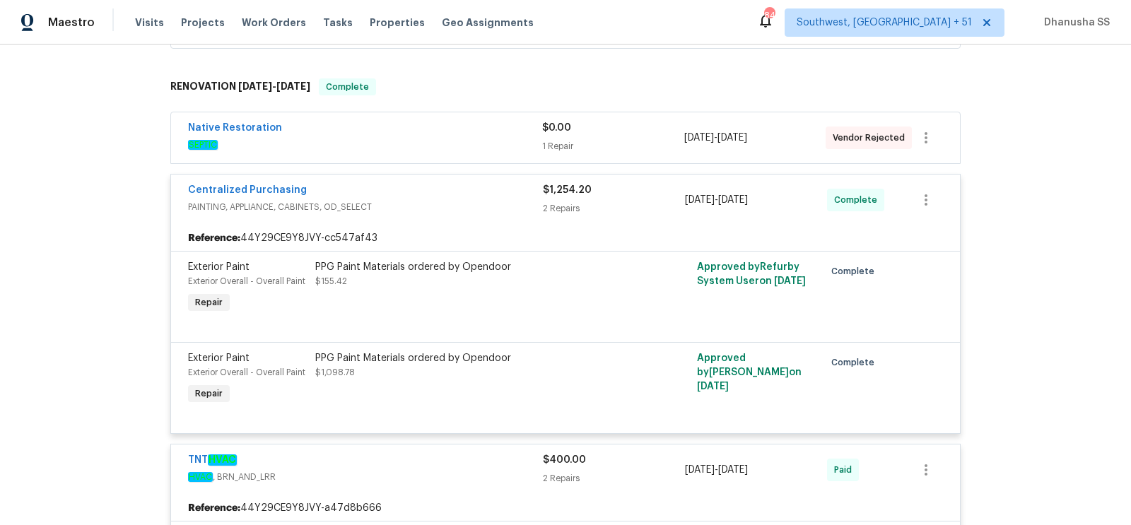
click at [488, 138] on span "SEPTIC" at bounding box center [365, 145] width 354 height 14
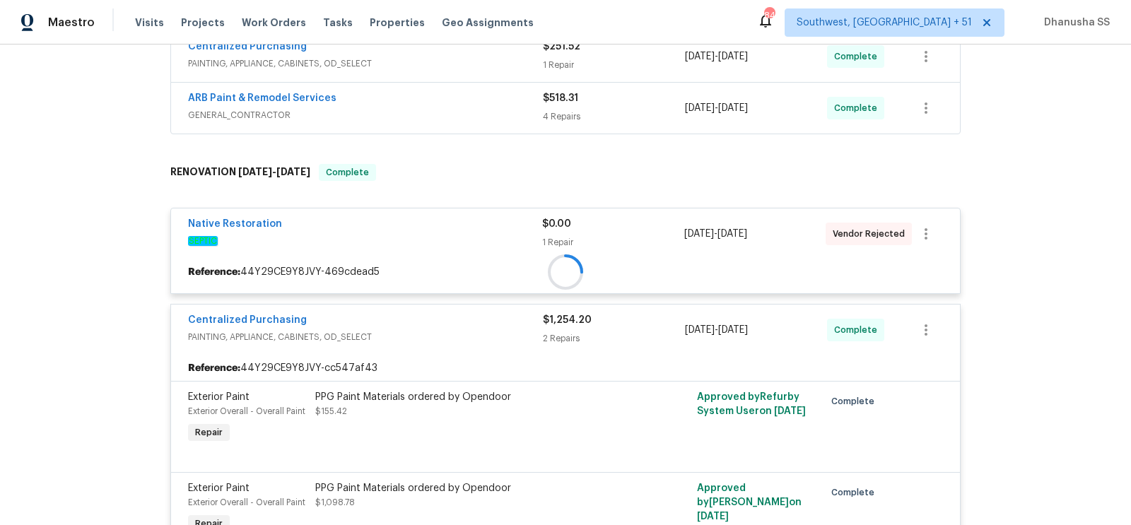
scroll to position [425, 0]
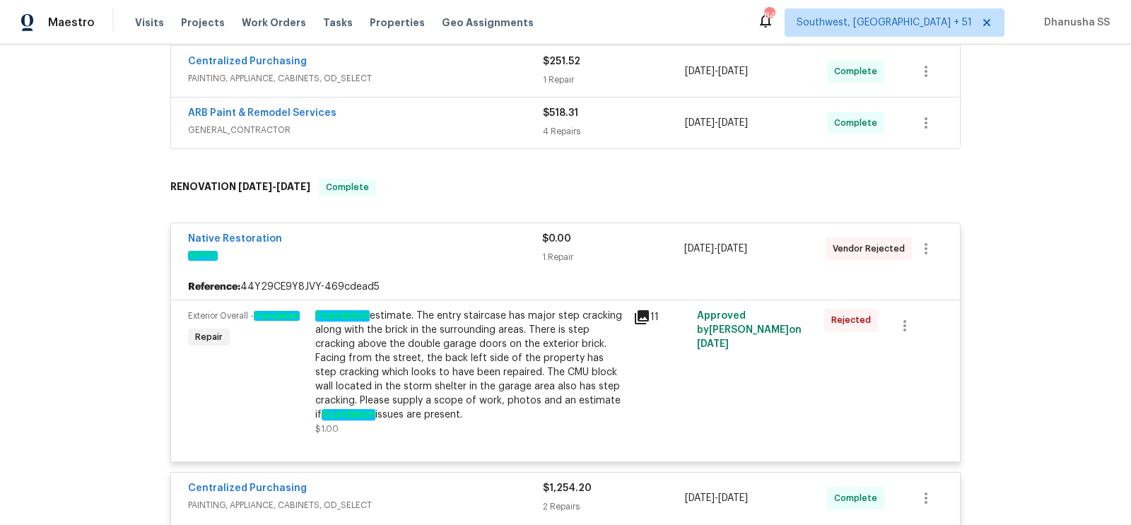
click at [485, 125] on span "GENERAL_CONTRACTOR" at bounding box center [365, 130] width 355 height 14
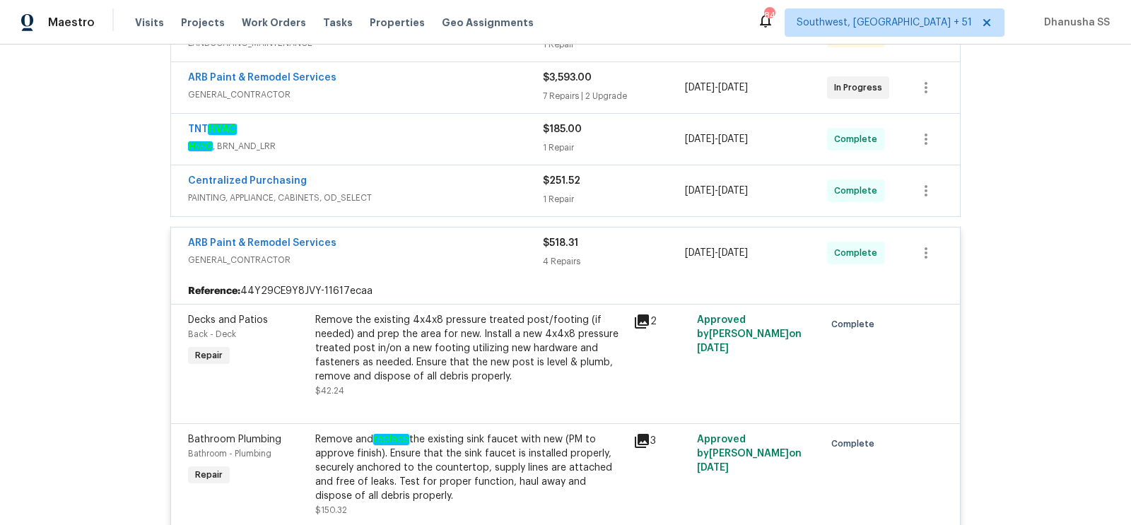
scroll to position [276, 0]
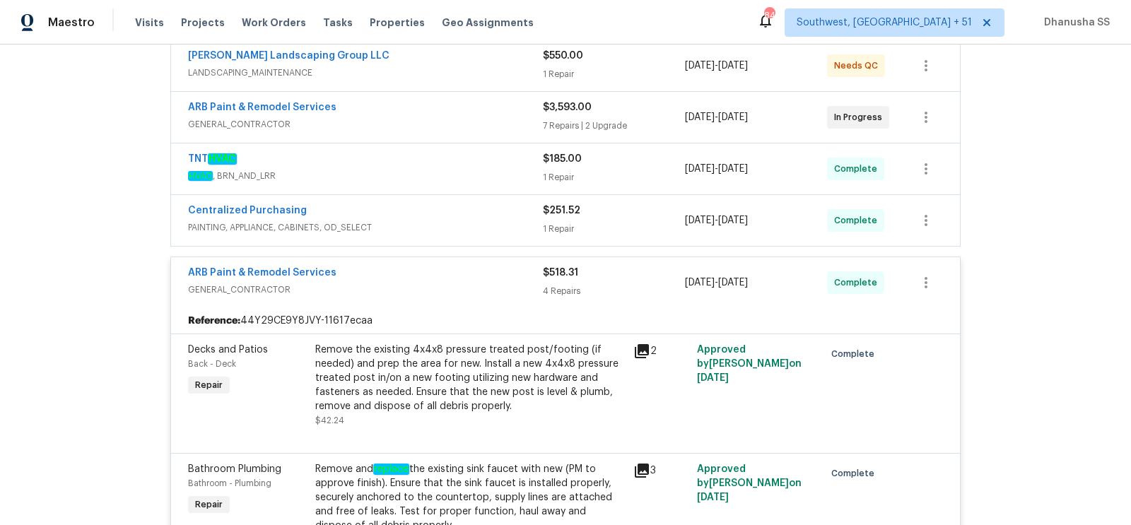
click at [454, 217] on div "Centralized Purchasing" at bounding box center [365, 212] width 355 height 17
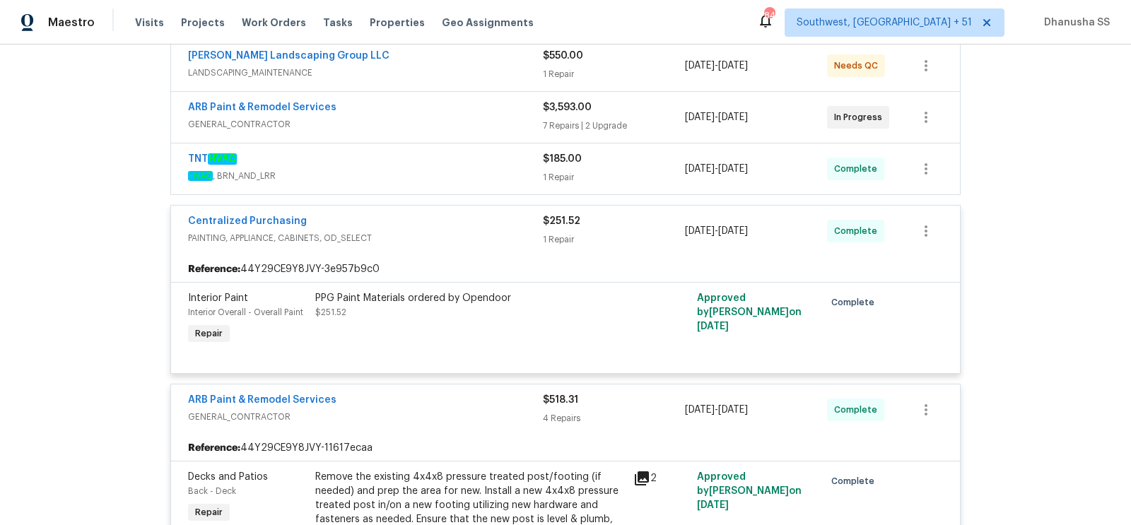
click at [452, 174] on span "HVAC , BRN_AND_LRR" at bounding box center [365, 176] width 355 height 14
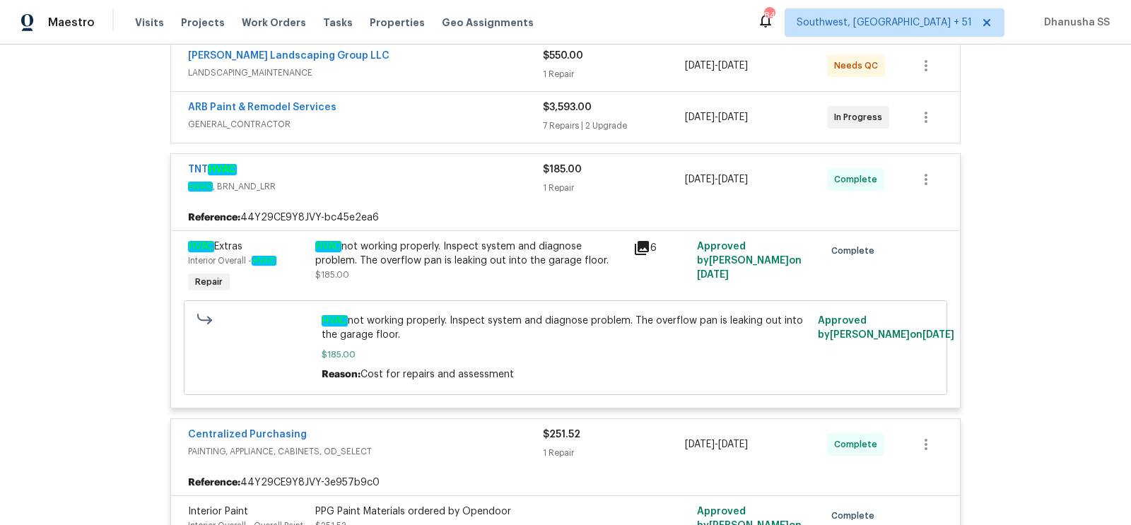
click at [481, 121] on span "GENERAL_CONTRACTOR" at bounding box center [365, 124] width 355 height 14
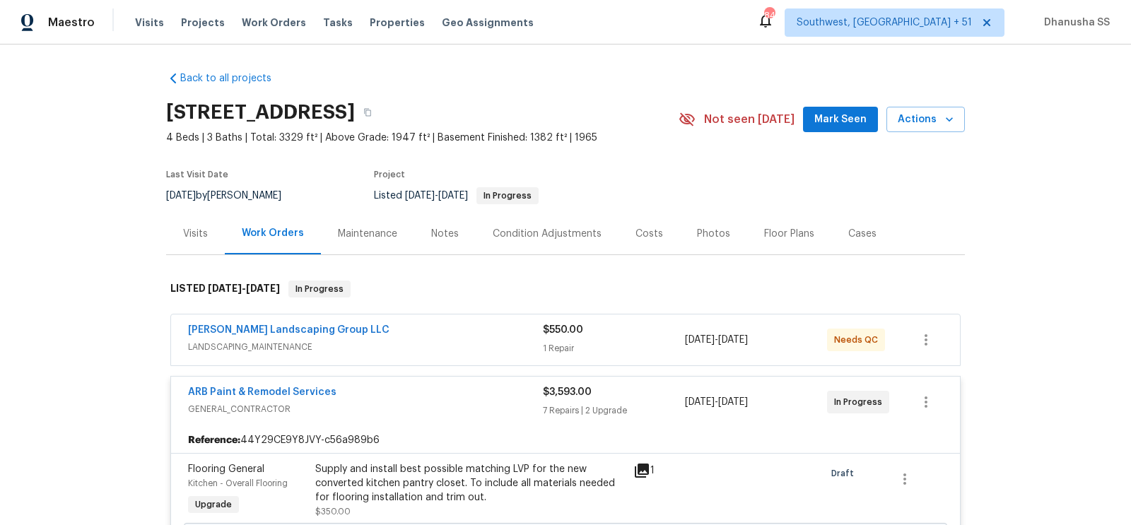
scroll to position [2, 0]
click at [493, 345] on span "LANDSCAPING_MAINTENANCE" at bounding box center [365, 346] width 355 height 14
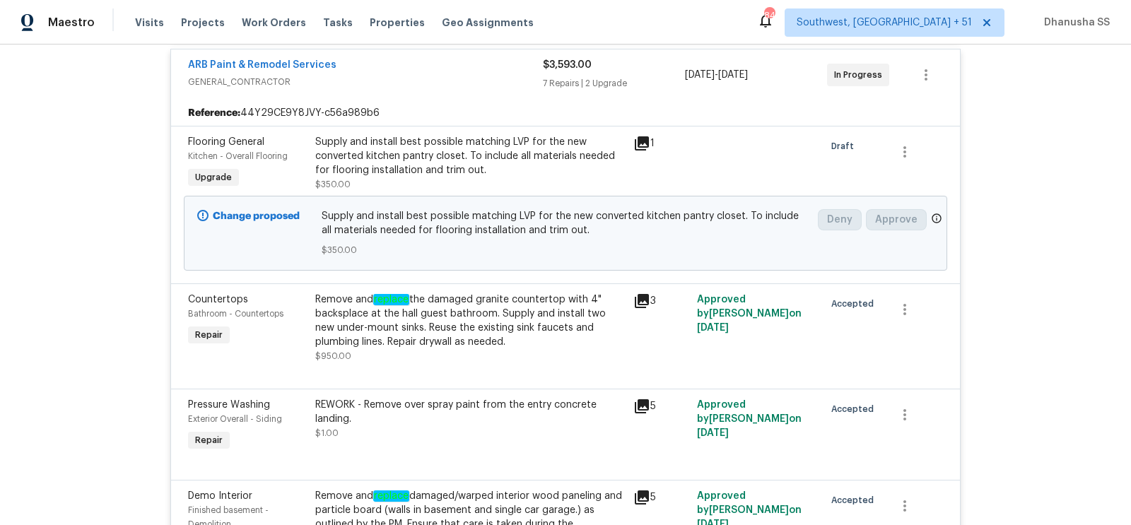
scroll to position [0, 0]
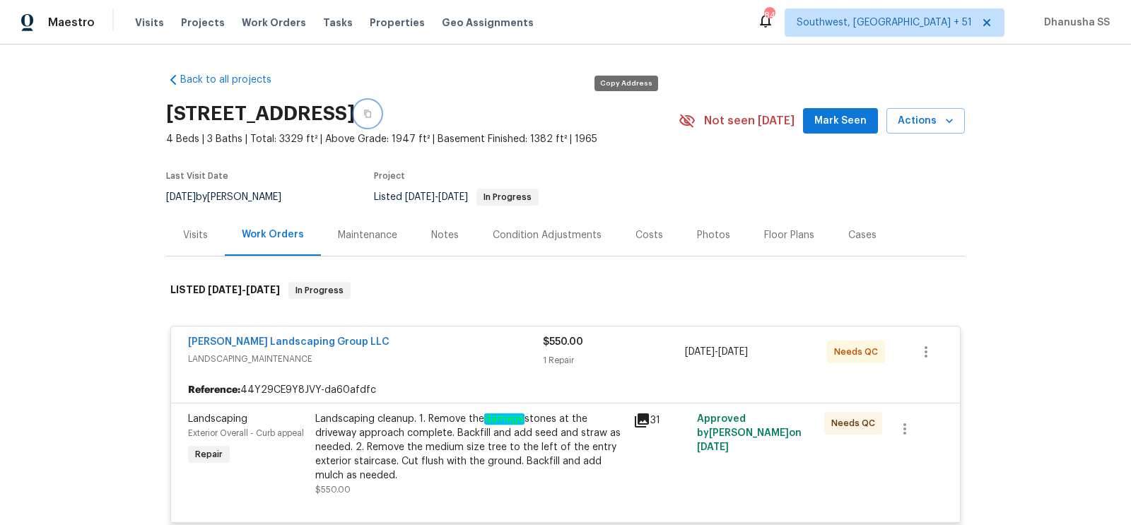
click at [371, 117] on icon "button" at bounding box center [367, 114] width 7 height 8
click at [254, 16] on span "Work Orders" at bounding box center [274, 23] width 64 height 14
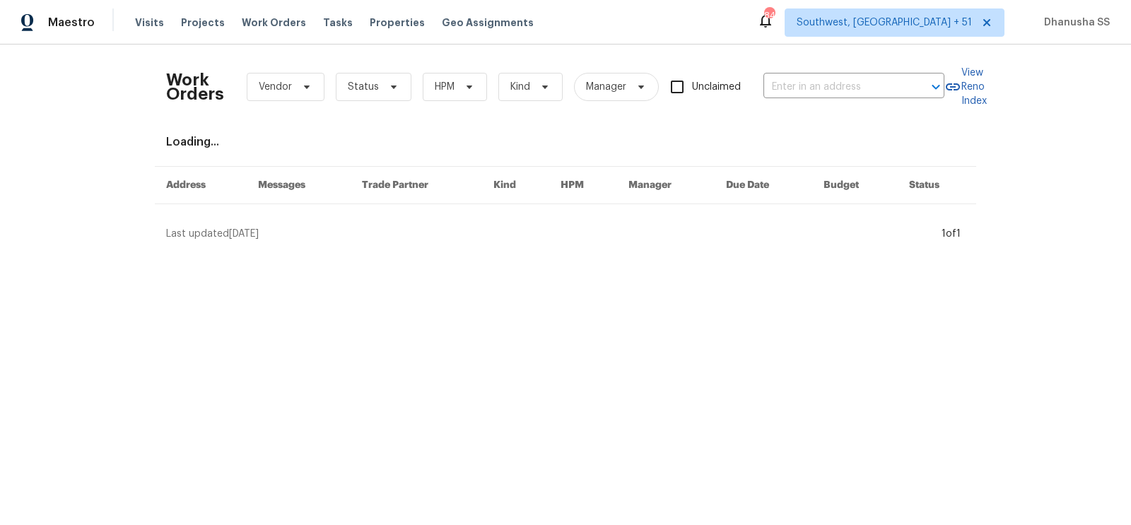
click at [813, 99] on div "Work Orders Vendor Status HPM Kind Manager Unclaimed ​" at bounding box center [555, 87] width 778 height 62
click at [813, 93] on input "text" at bounding box center [833, 87] width 141 height 22
paste input "1035 Bonaparte Pl, Baldwin, NY 11510"
type input "1035 Bonaparte Pl, Baldwin, NY 11510"
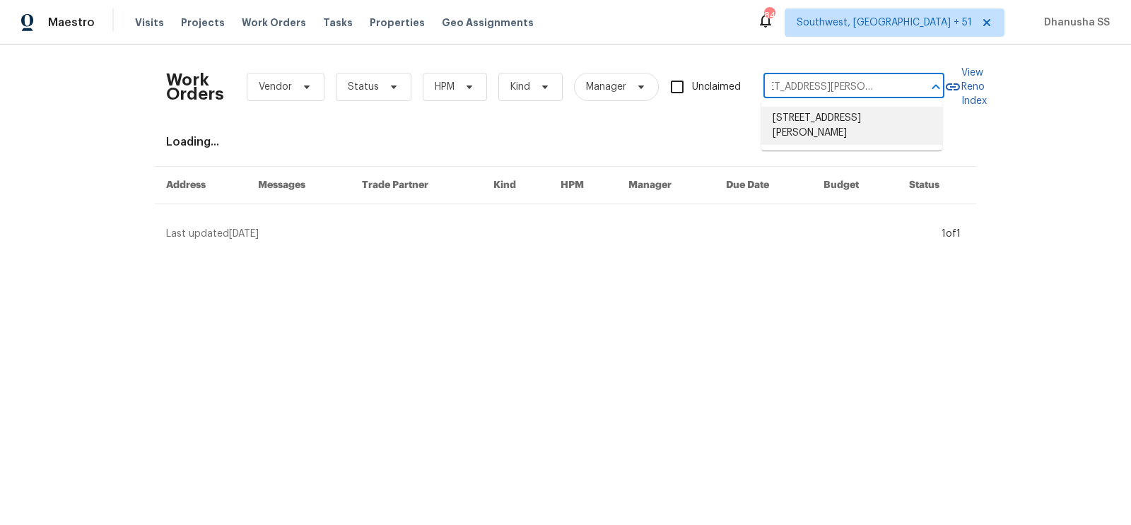
click at [819, 135] on li "1035 Bonaparte Pl, Baldwin, NY 11510" at bounding box center [851, 126] width 181 height 38
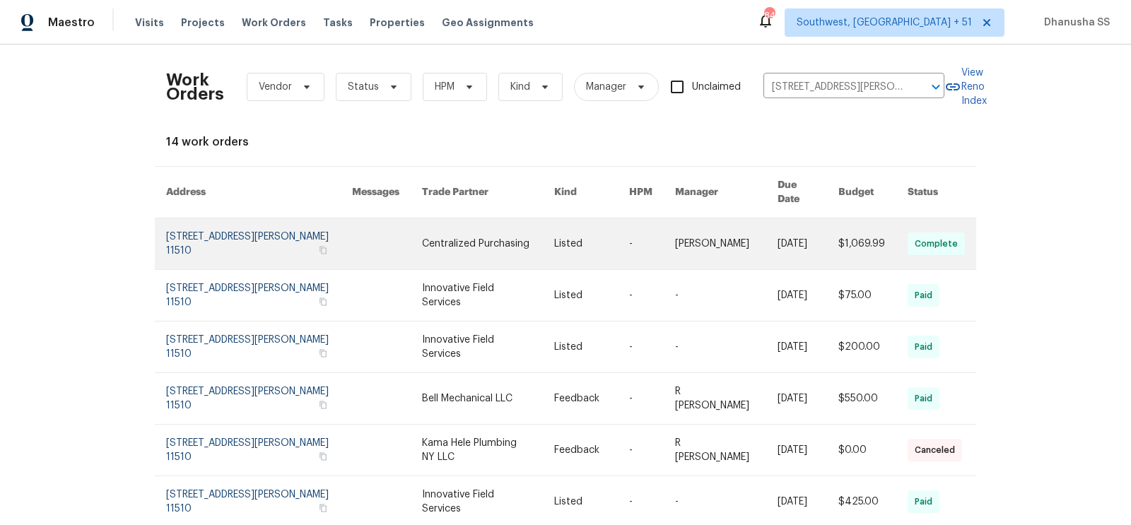
click at [515, 226] on link at bounding box center [488, 243] width 132 height 51
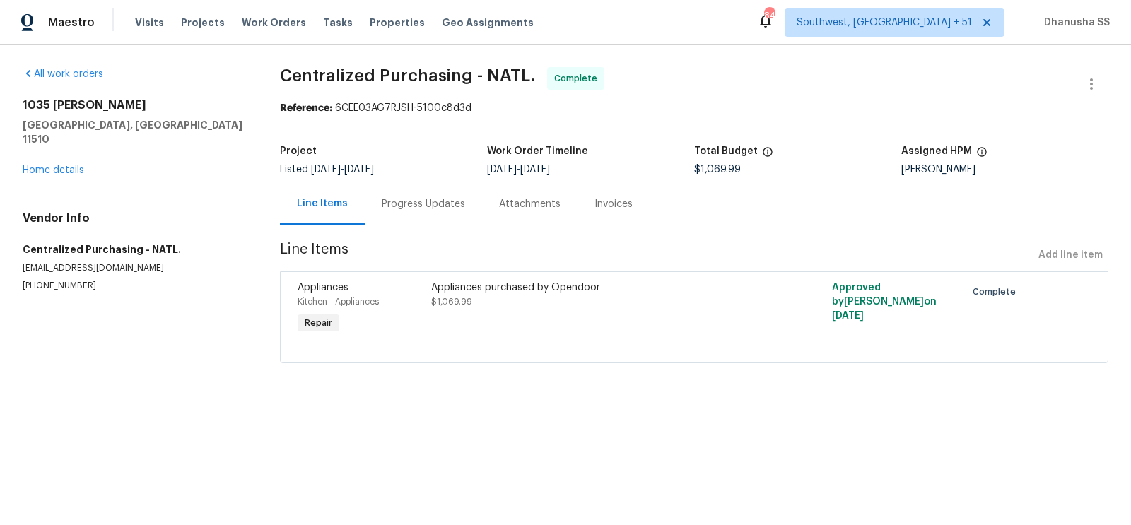
click at [71, 150] on div "1035 Bonaparte Pl Baldwin, NY 11510 Home details" at bounding box center [134, 137] width 223 height 79
click at [81, 165] on link "Home details" at bounding box center [53, 170] width 61 height 10
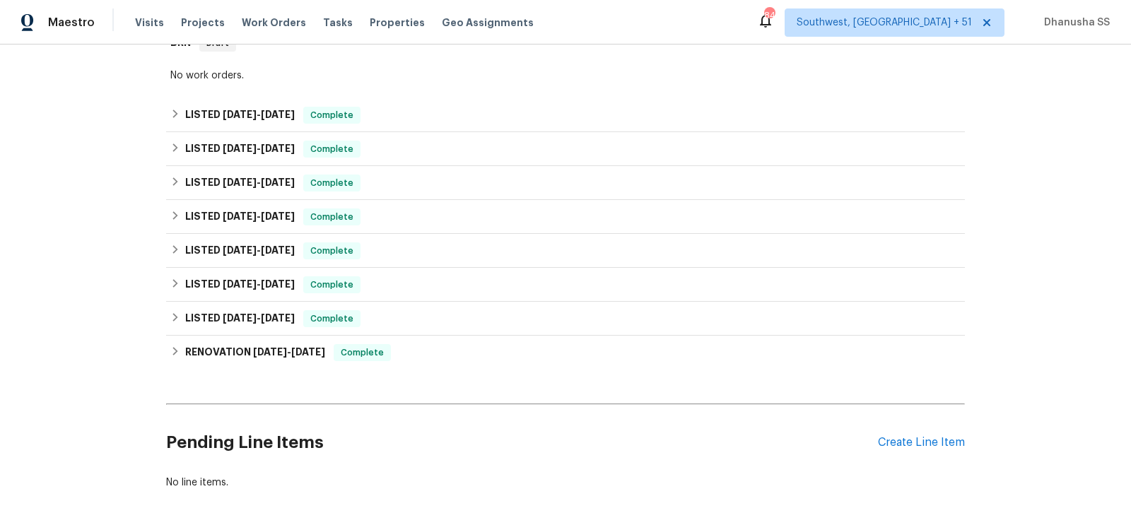
scroll to position [249, 0]
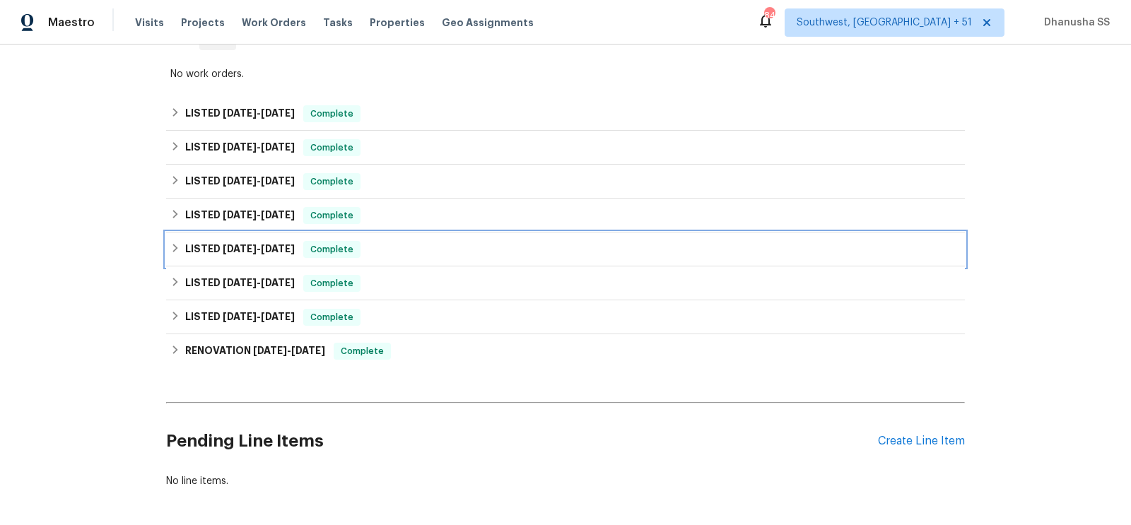
click at [403, 252] on div "LISTED 5/1/25 - 5/2/25 Complete" at bounding box center [565, 249] width 790 height 17
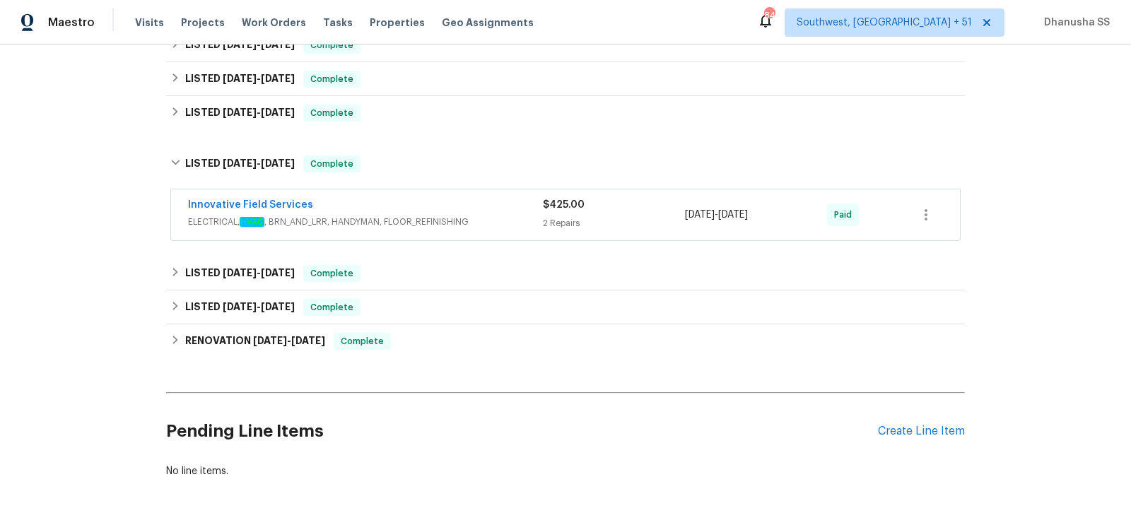
click at [473, 215] on span "ELECTRICAL, HVAC , BRN_AND_LRR, HANDYMAN, FLOOR_REFINISHING" at bounding box center [365, 222] width 355 height 14
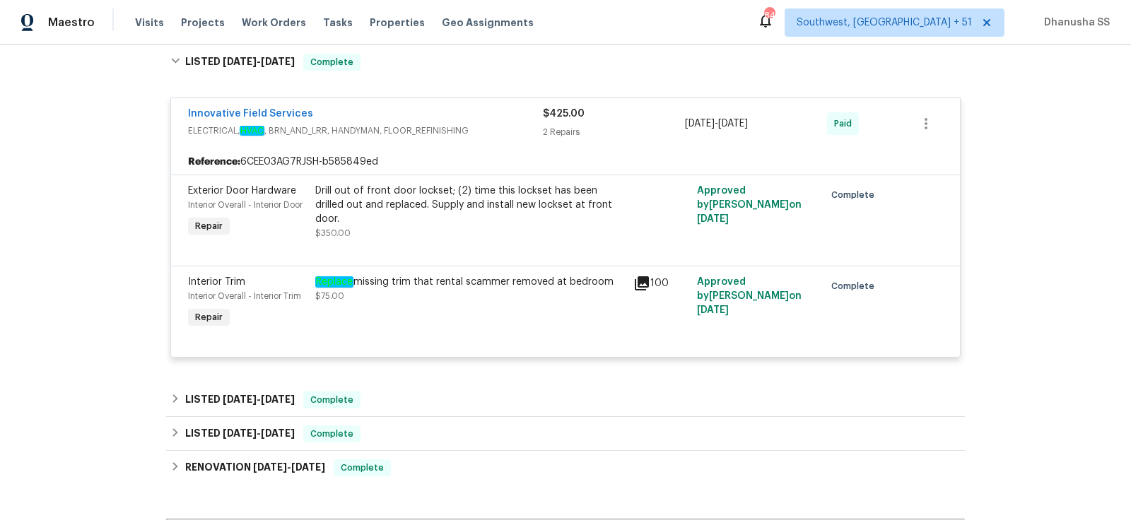
scroll to position [342, 0]
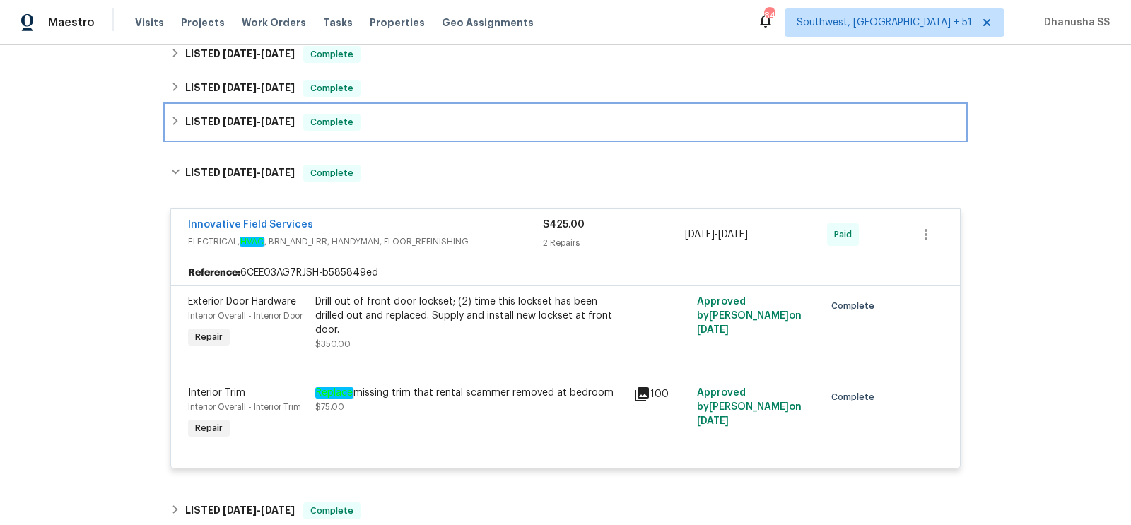
click at [435, 124] on div "LISTED 5/15/25 - 5/21/25 Complete" at bounding box center [565, 122] width 790 height 17
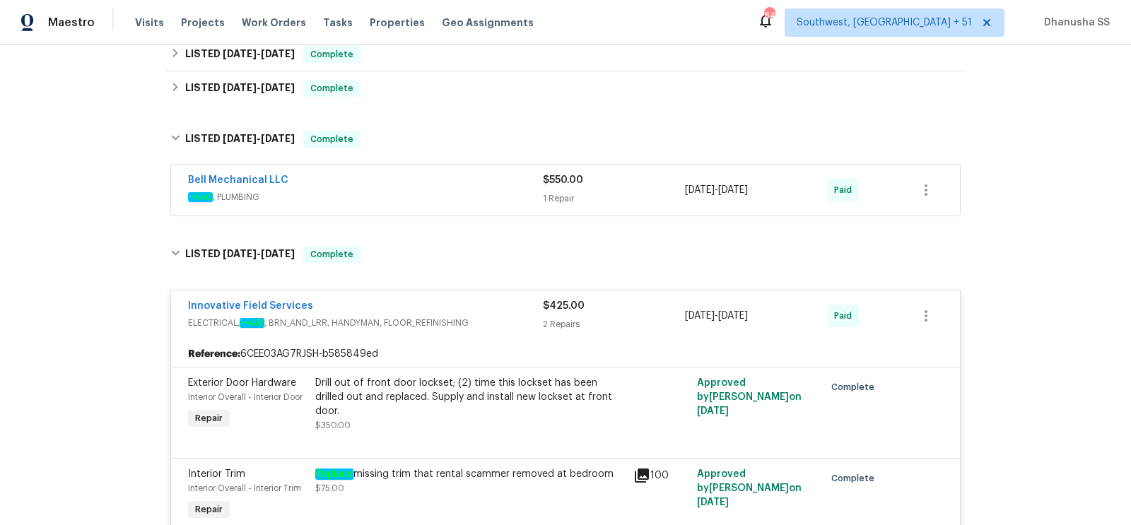
click at [466, 206] on div "Bell Mechanical LLC HVAC , PLUMBING $550.00 1 Repair 5/20/2025 - 5/21/2025 Paid" at bounding box center [565, 190] width 789 height 51
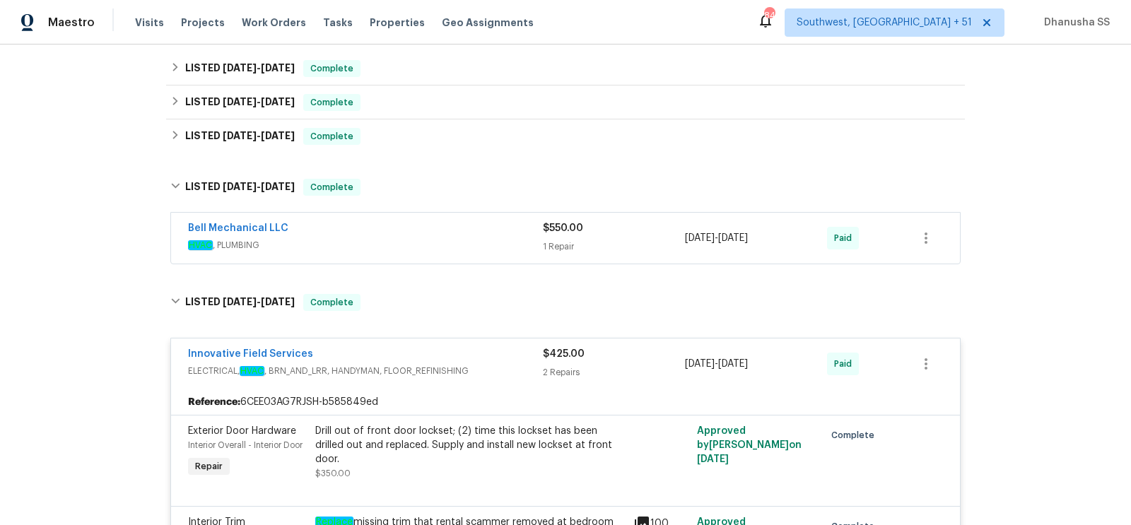
scroll to position [290, 0]
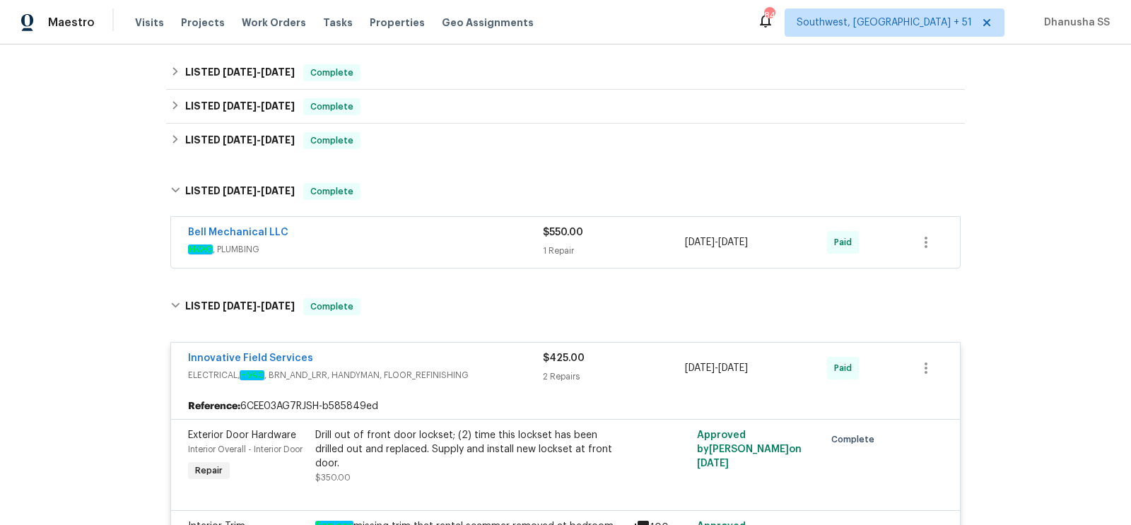
click at [462, 245] on span "HVAC , PLUMBING" at bounding box center [365, 249] width 355 height 14
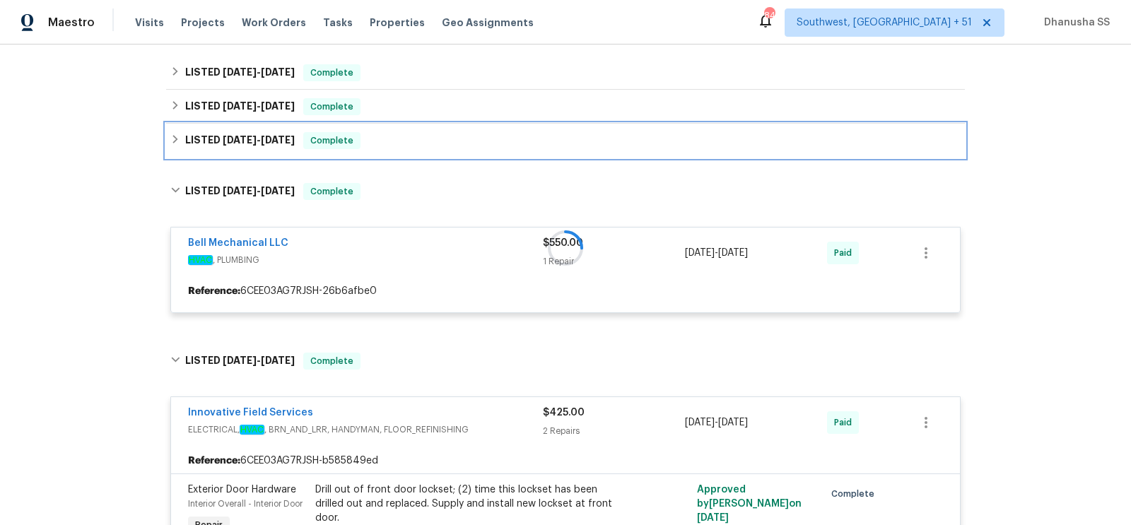
click at [421, 141] on div "LISTED 5/22/25 - 5/23/25 Complete" at bounding box center [565, 140] width 790 height 17
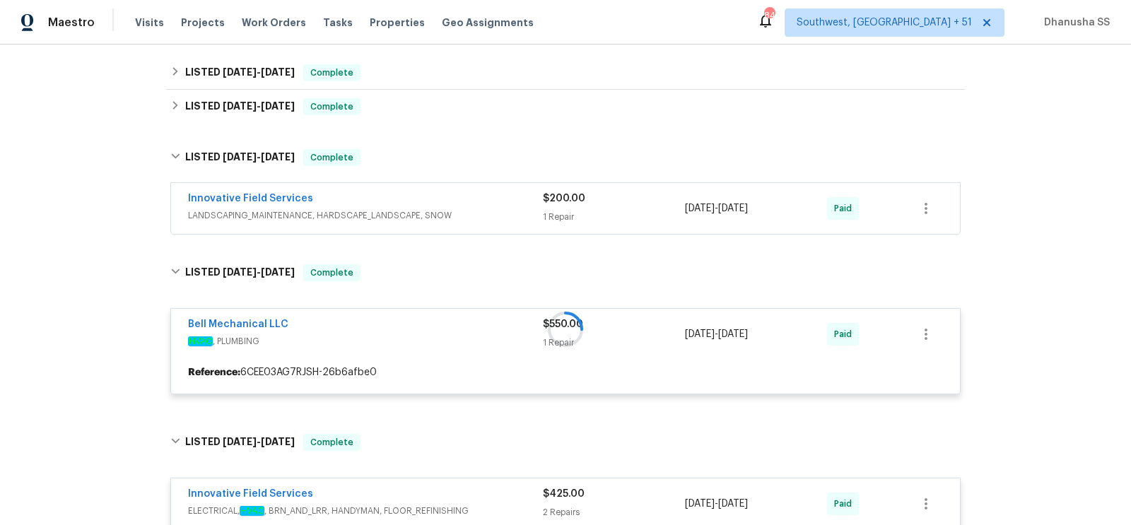
click at [466, 218] on span "LANDSCAPING_MAINTENANCE, HARDSCAPE_LANDSCAPE, SNOW" at bounding box center [365, 215] width 355 height 14
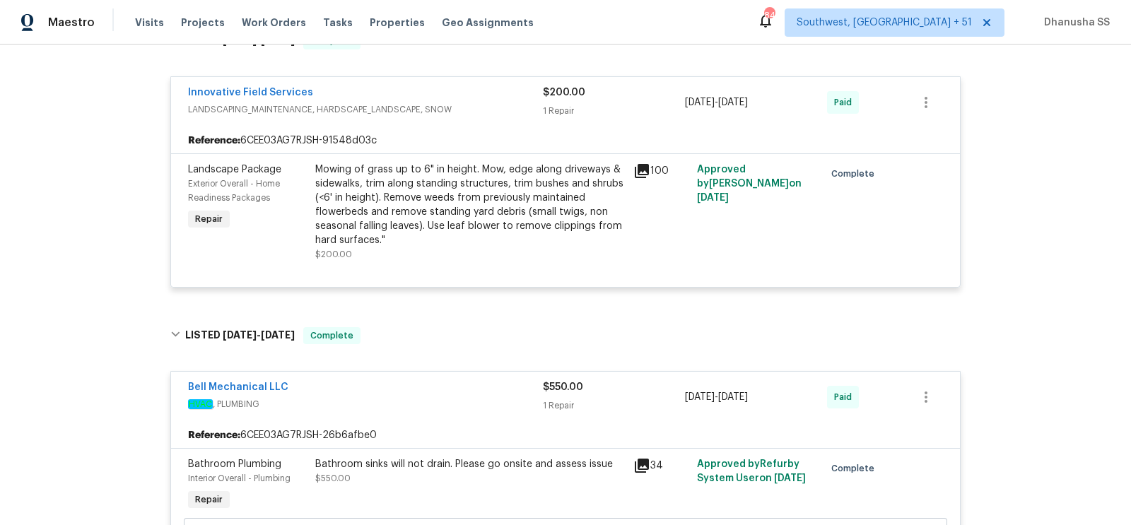
scroll to position [299, 0]
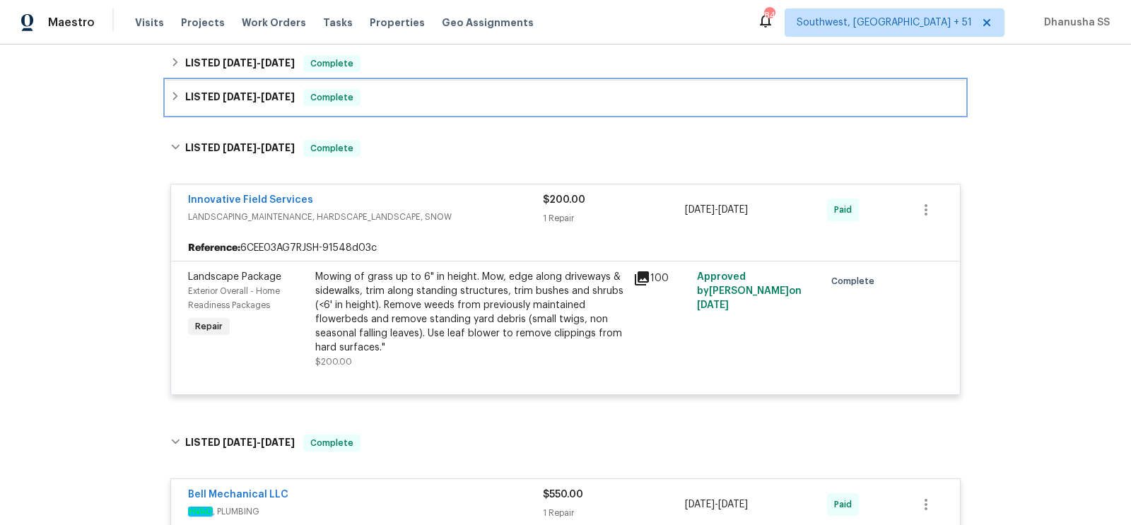
click at [423, 102] on div "LISTED 7/15/25 - 7/15/25 Complete" at bounding box center [565, 97] width 790 height 17
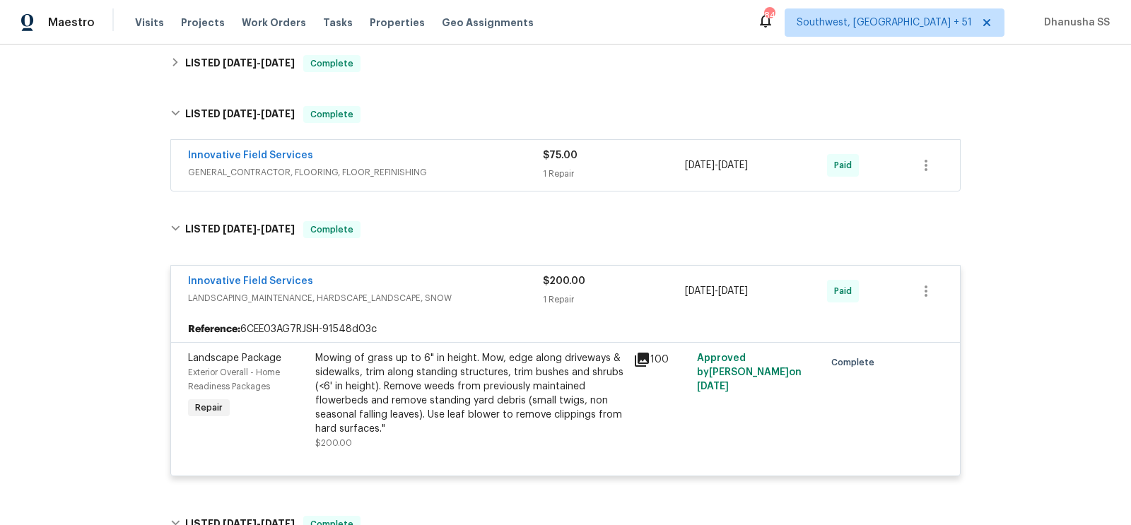
click at [452, 171] on span "GENERAL_CONTRACTOR, FLOORING, FLOOR_REFINISHING" at bounding box center [365, 172] width 355 height 14
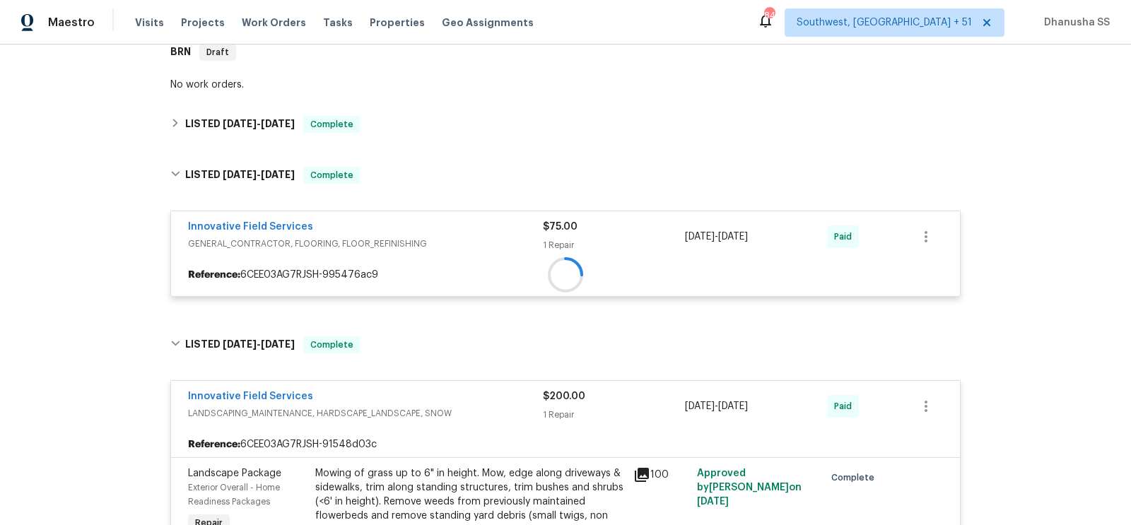
scroll to position [186, 0]
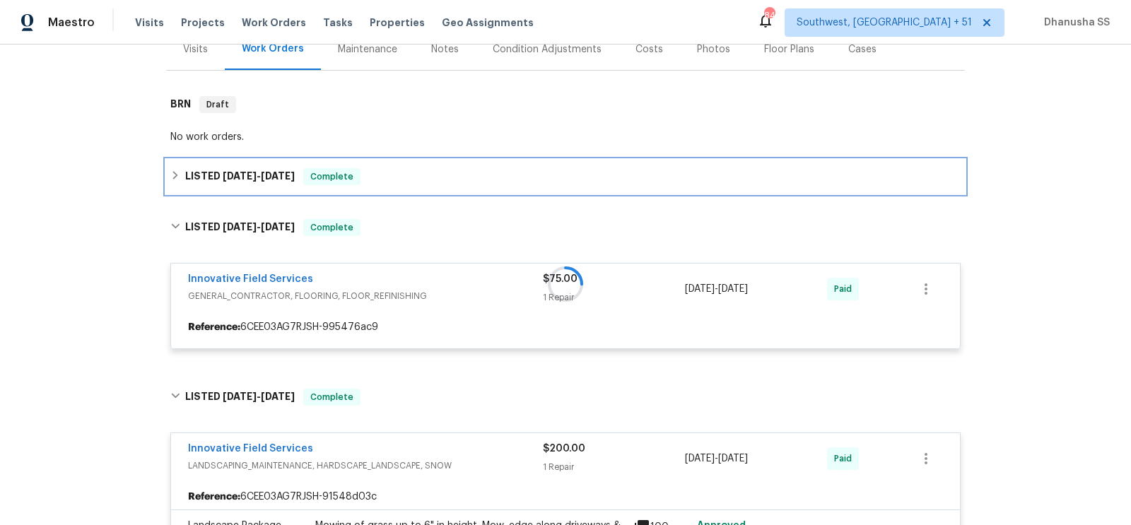
click at [420, 174] on div "LISTED 8/20/25 - 8/20/25 Complete" at bounding box center [565, 176] width 790 height 17
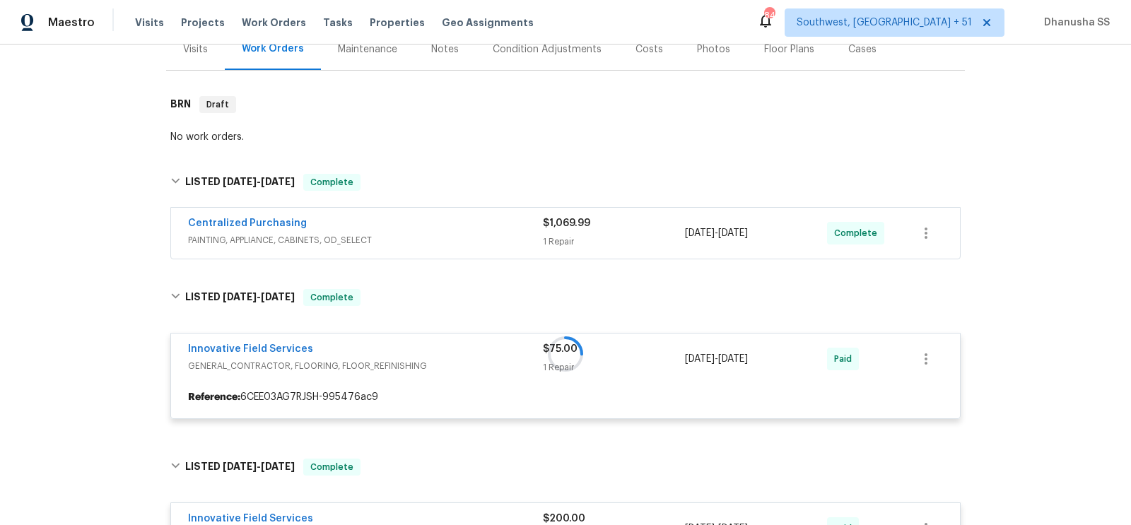
click at [466, 233] on span "PAINTING, APPLIANCE, CABINETS, OD_SELECT" at bounding box center [365, 240] width 355 height 14
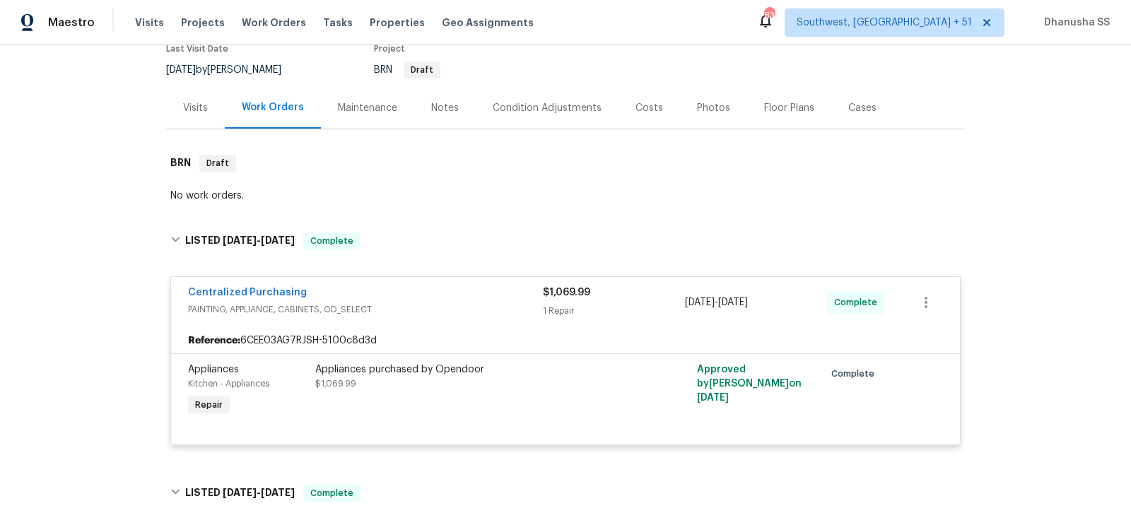
scroll to position [0, 0]
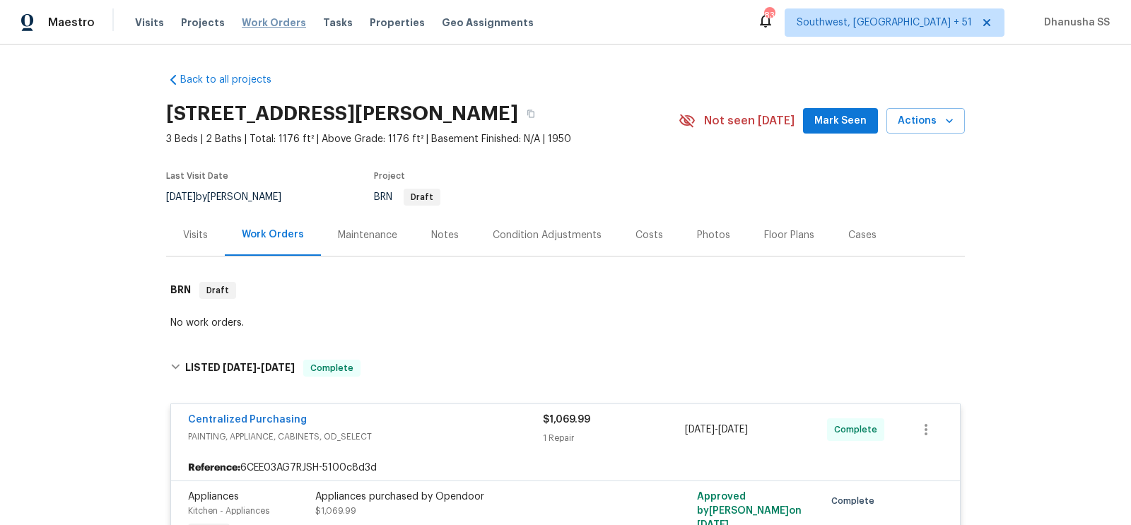
click at [260, 16] on span "Work Orders" at bounding box center [274, 23] width 64 height 14
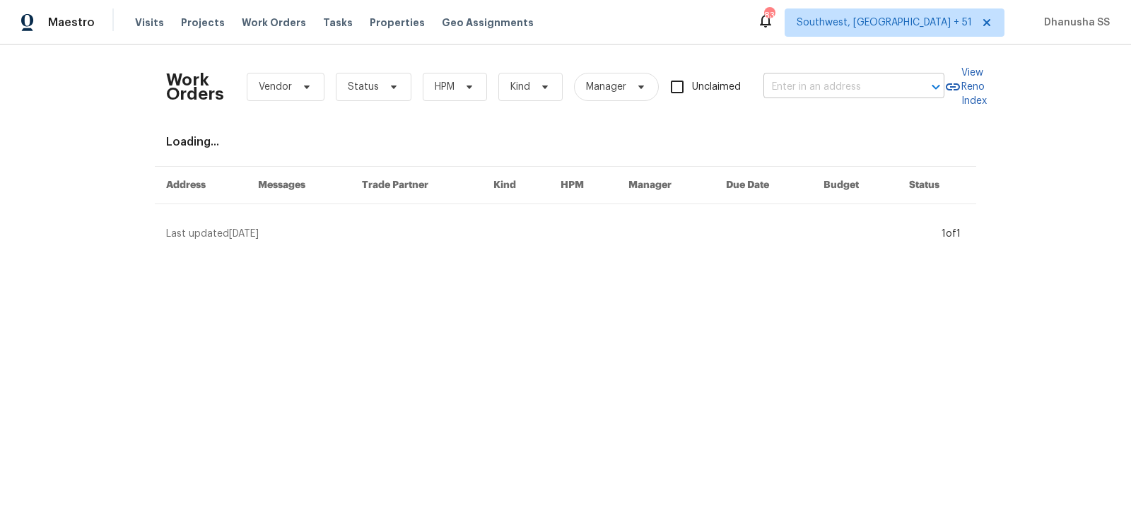
click at [771, 88] on input "text" at bounding box center [833, 87] width 141 height 22
paste input "4953 Albany Mdw, Westerville, OH 43081"
type input "4953 Albany Mdw, Westerville, OH 43081"
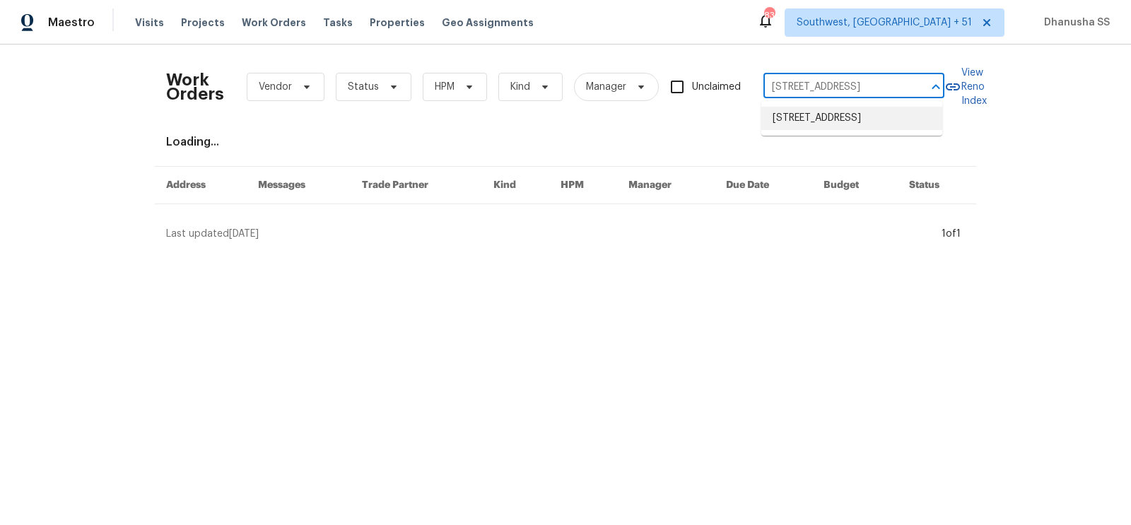
click at [801, 123] on li "4953 Albany Mdw, Westerville, OH 43081" at bounding box center [851, 118] width 181 height 23
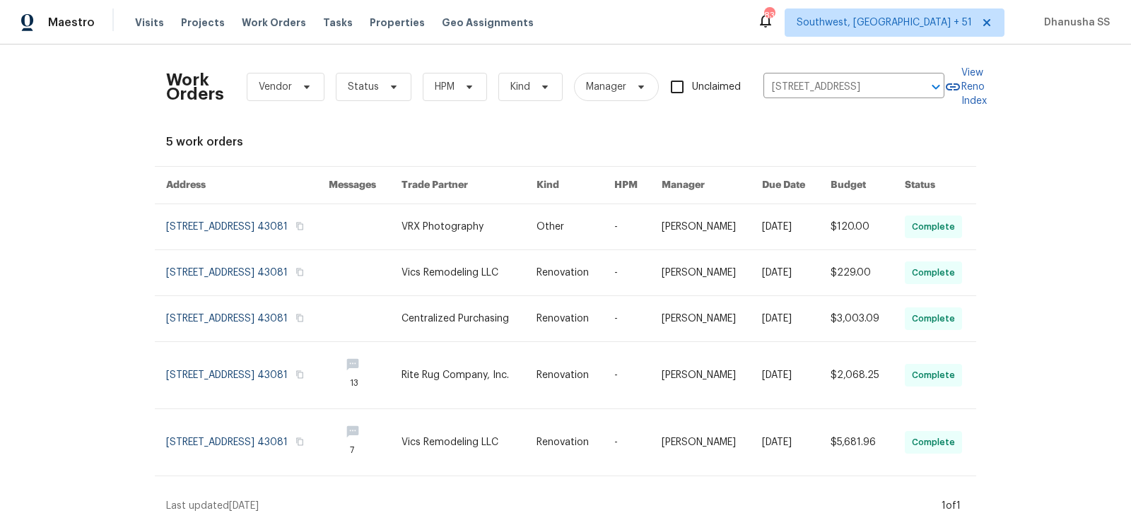
click at [493, 240] on link at bounding box center [468, 226] width 135 height 45
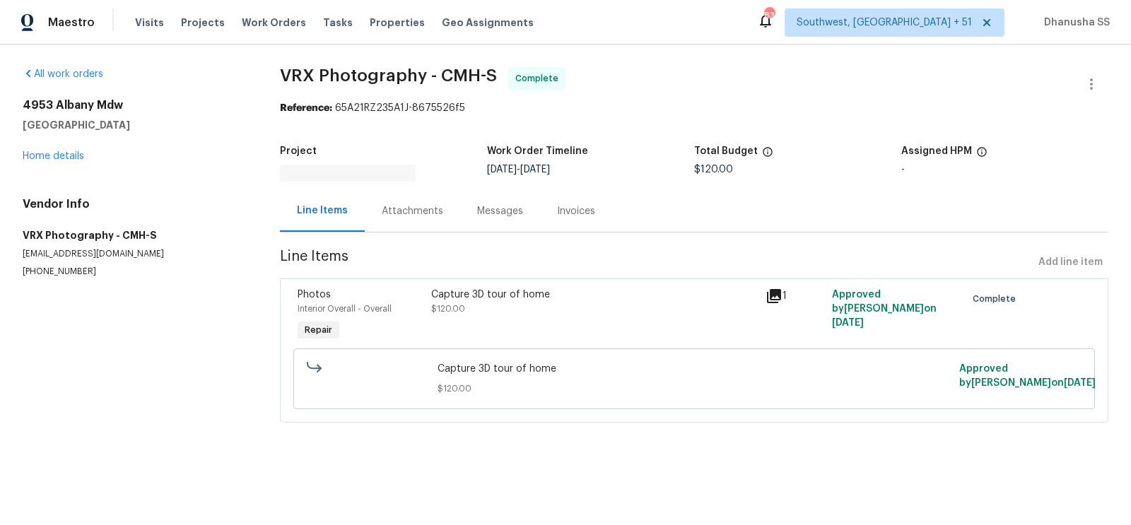
click at [59, 160] on div "4953 Albany Mdw Westerville, OH 43081 Home details" at bounding box center [134, 130] width 223 height 65
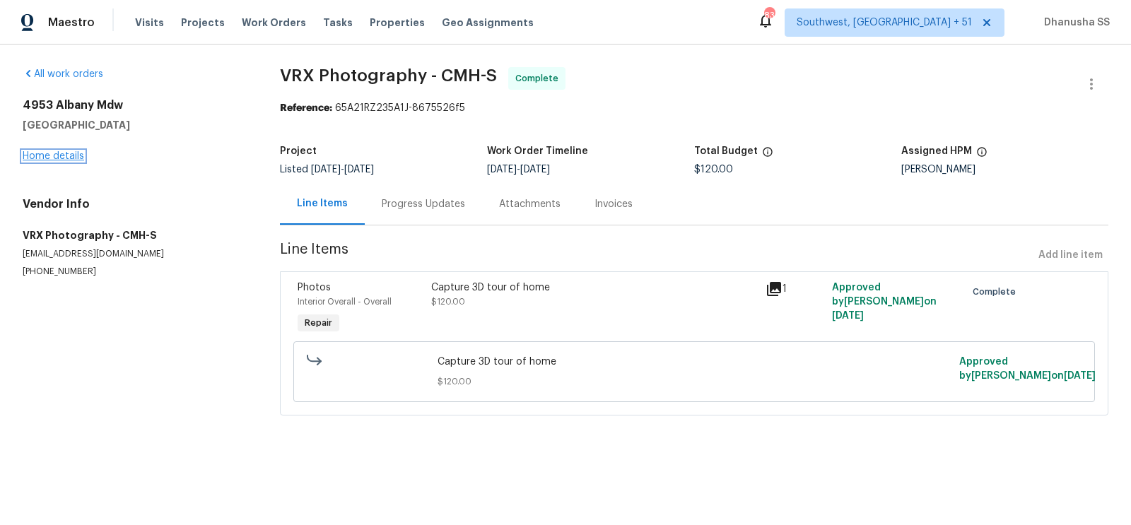
click at [59, 160] on link "Home details" at bounding box center [53, 156] width 61 height 10
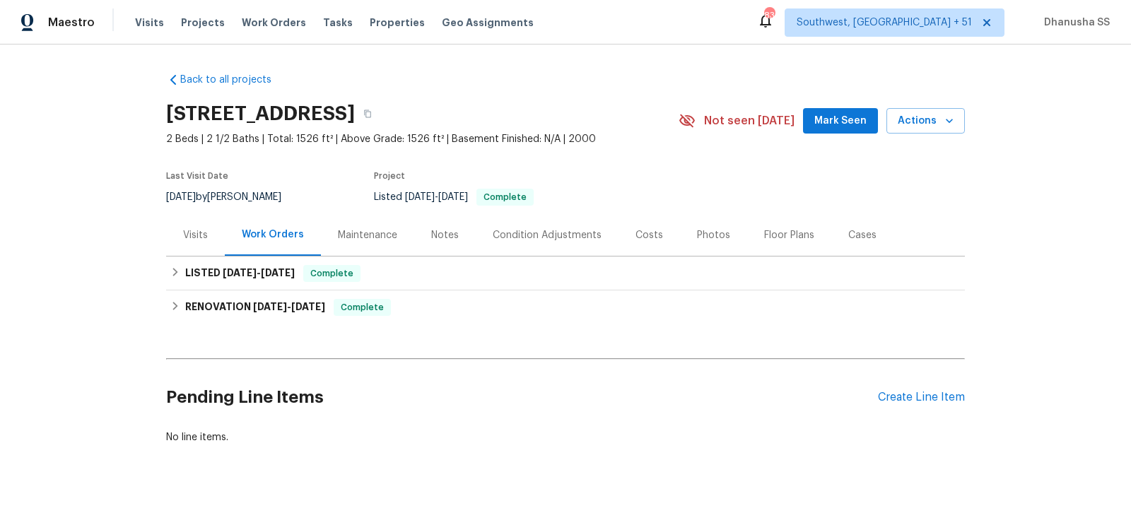
scroll to position [14, 0]
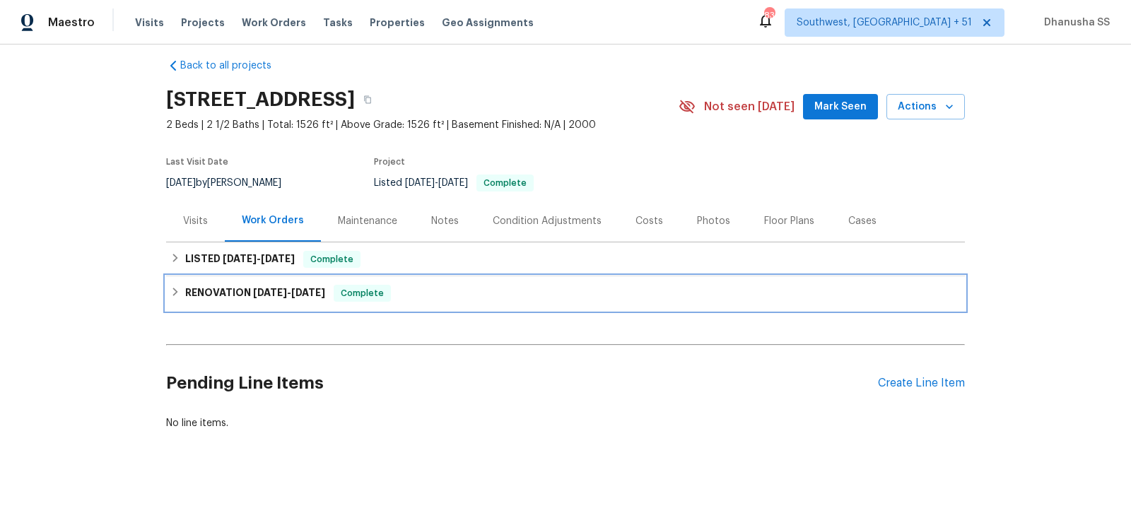
click at [402, 299] on div "RENOVATION 8/11/25 - 8/18/25 Complete" at bounding box center [565, 293] width 790 height 17
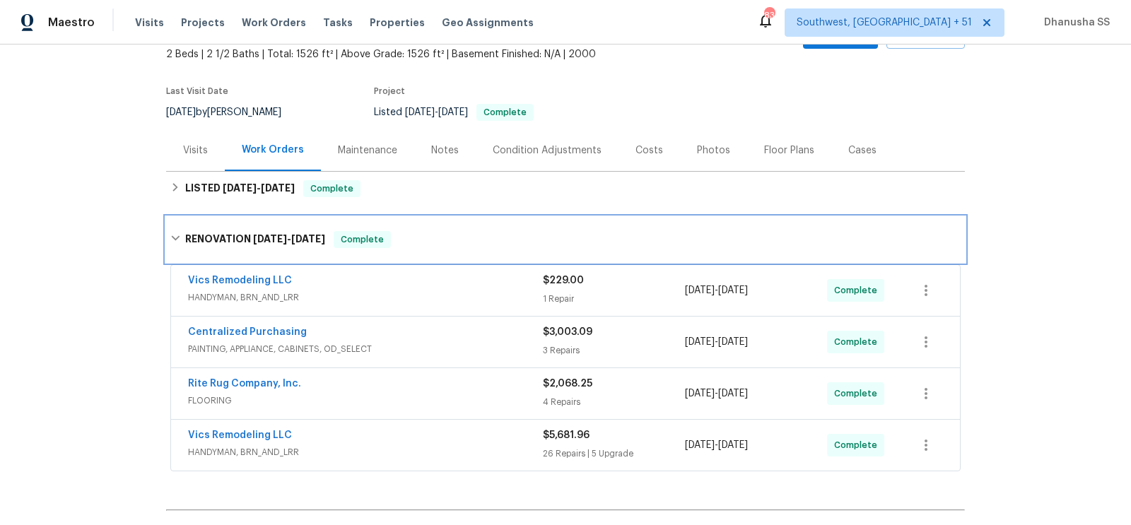
scroll to position [153, 0]
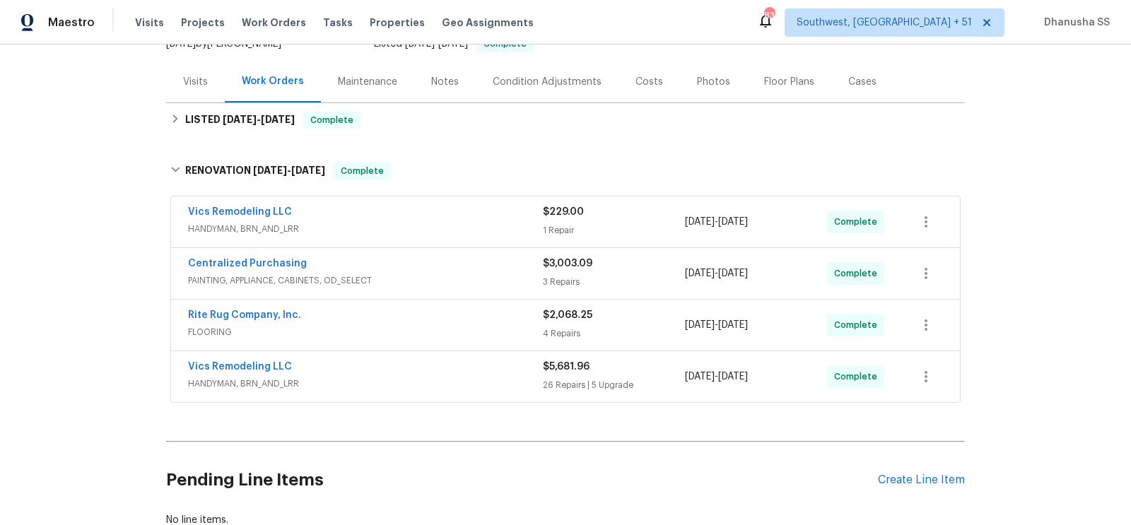
click at [473, 273] on span "PAINTING, APPLIANCE, CABINETS, OD_SELECT" at bounding box center [365, 280] width 355 height 14
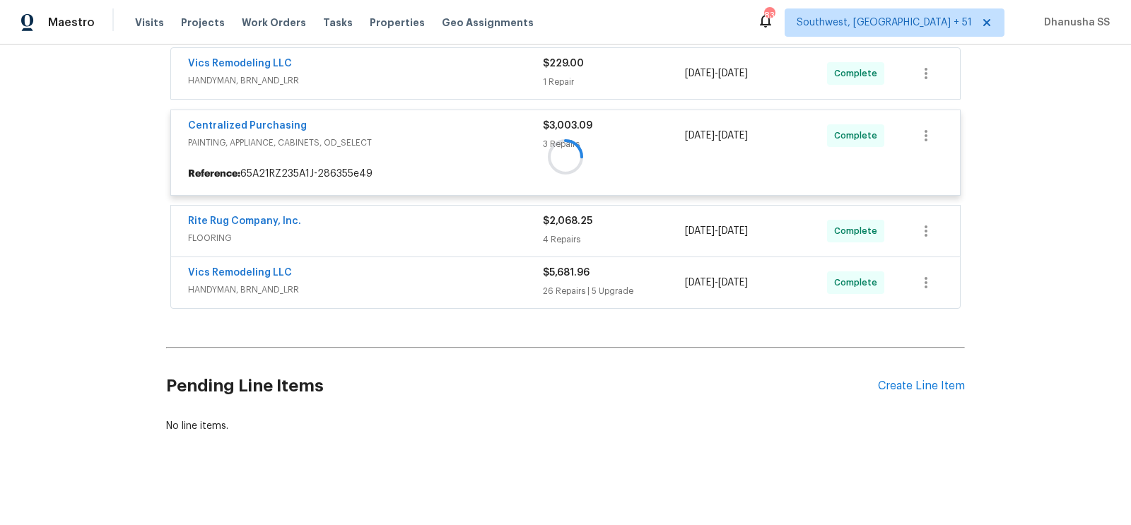
scroll to position [0, 0]
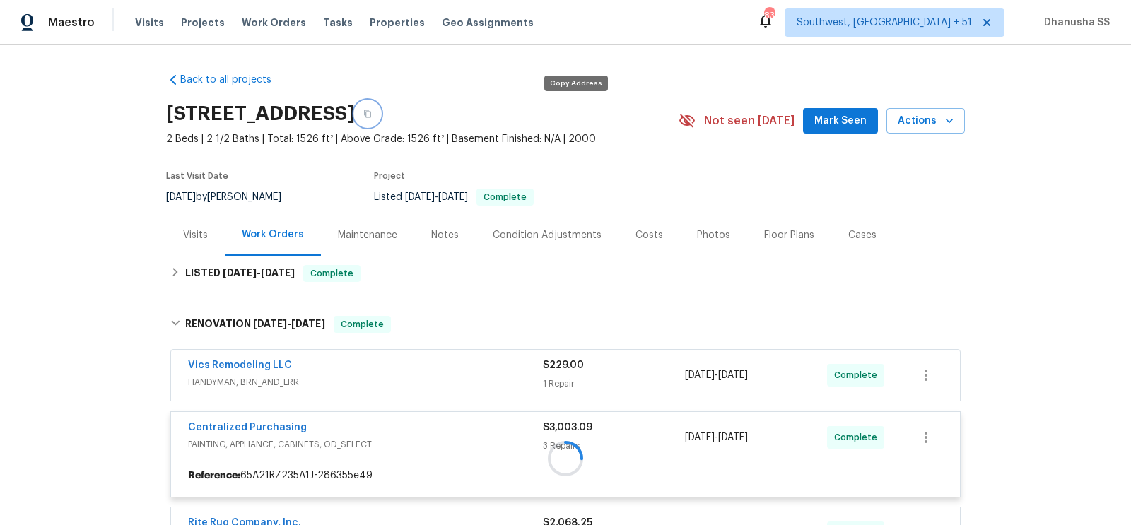
click at [380, 121] on button "button" at bounding box center [367, 113] width 25 height 25
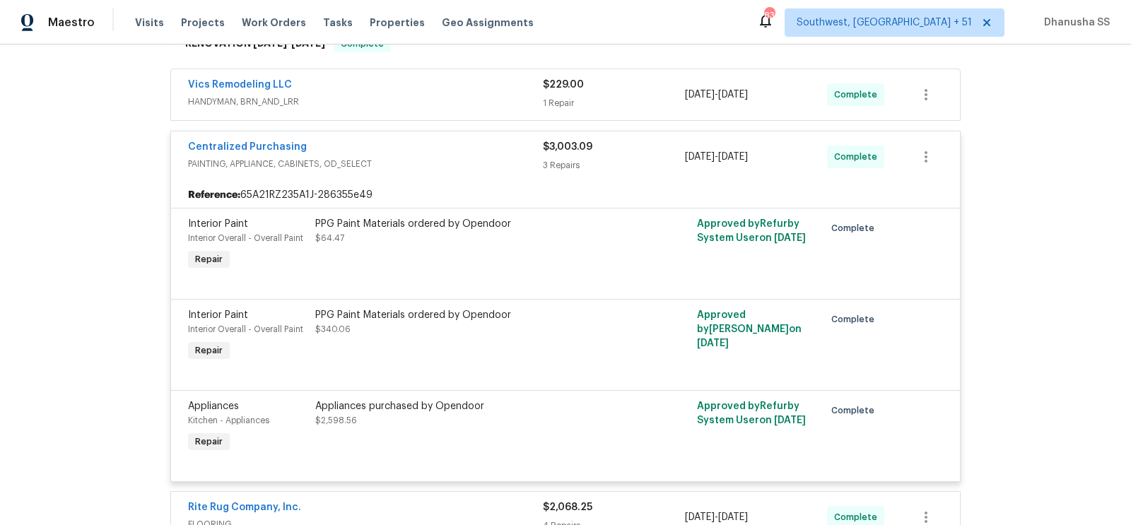
scroll to position [147, 0]
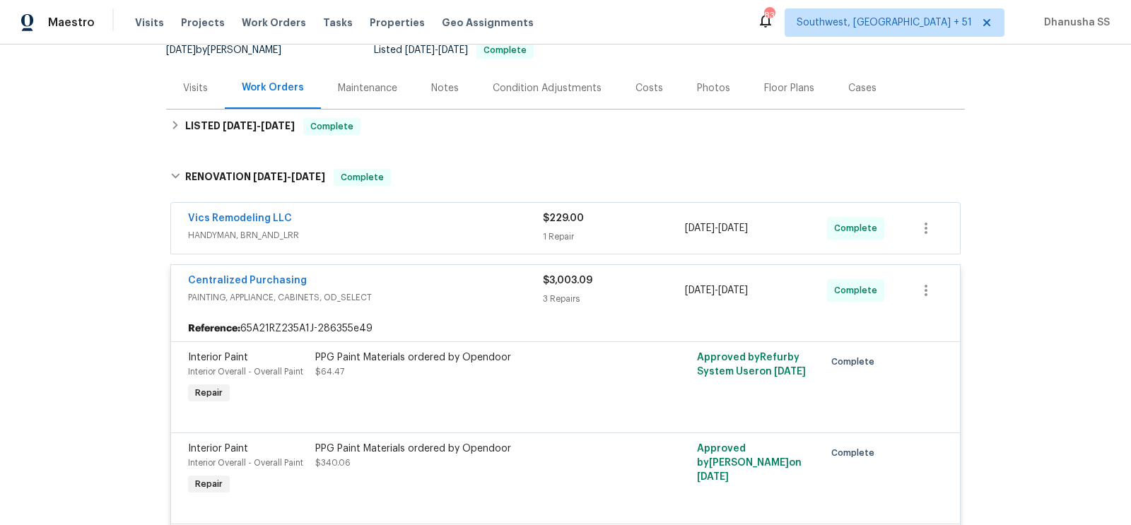
click at [509, 223] on div "Vics Remodeling LLC" at bounding box center [365, 219] width 355 height 17
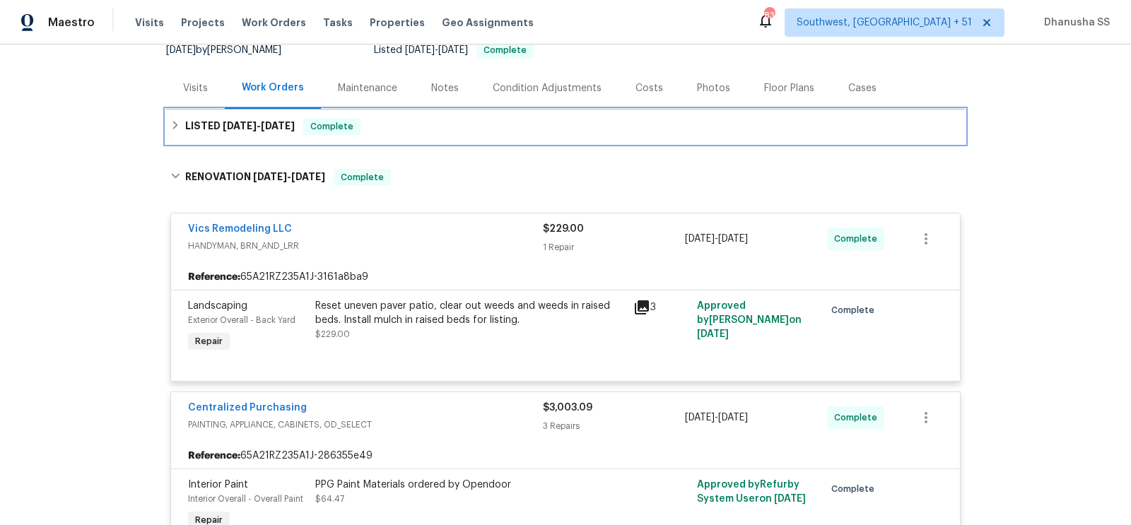
click at [435, 131] on div "LISTED 8/22/25 - 8/23/25 Complete" at bounding box center [565, 126] width 790 height 17
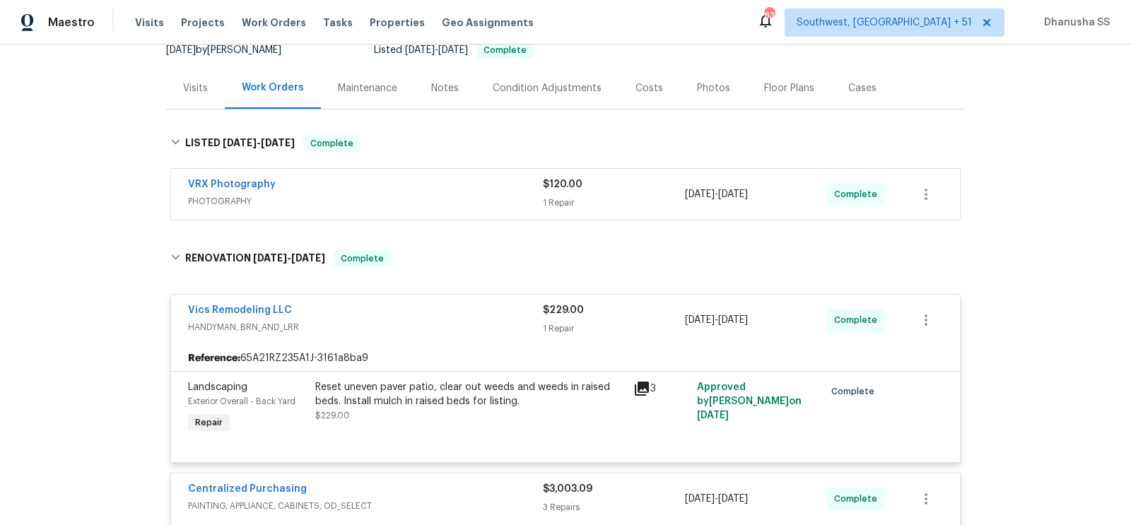
click at [457, 184] on div "VRX Photography" at bounding box center [365, 185] width 355 height 17
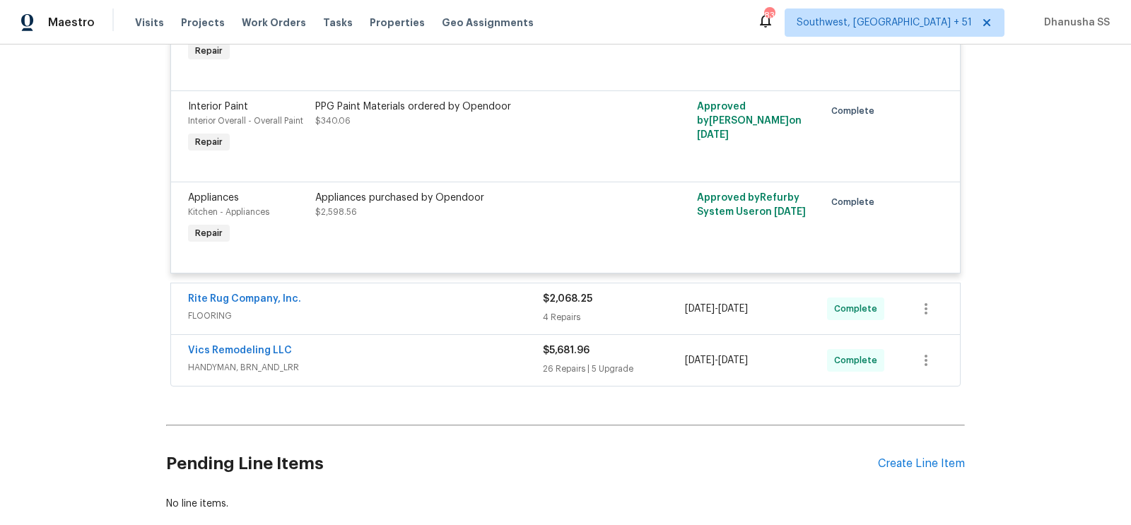
scroll to position [963, 0]
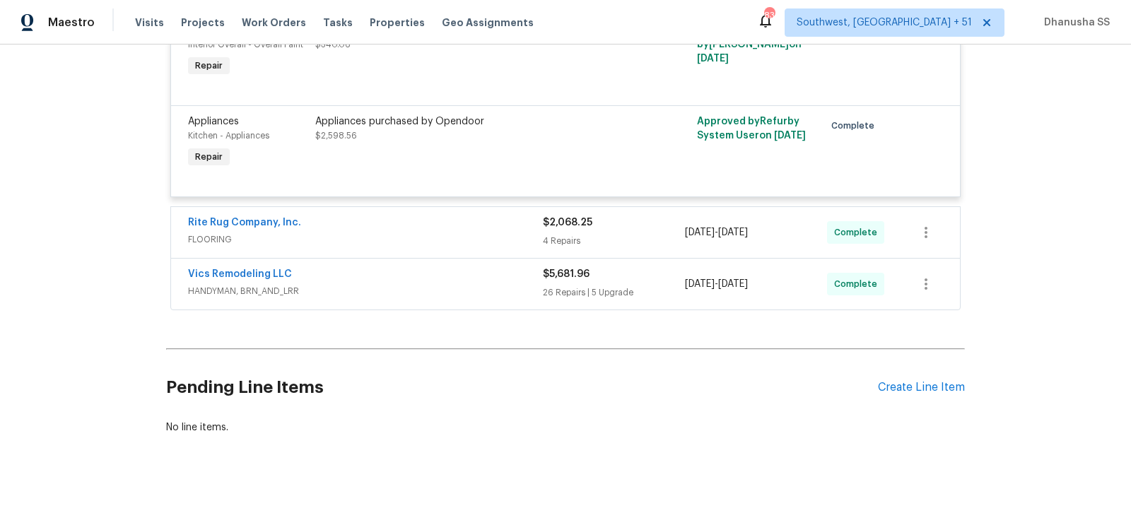
click at [460, 225] on div "Rite Rug Company, Inc." at bounding box center [365, 224] width 355 height 17
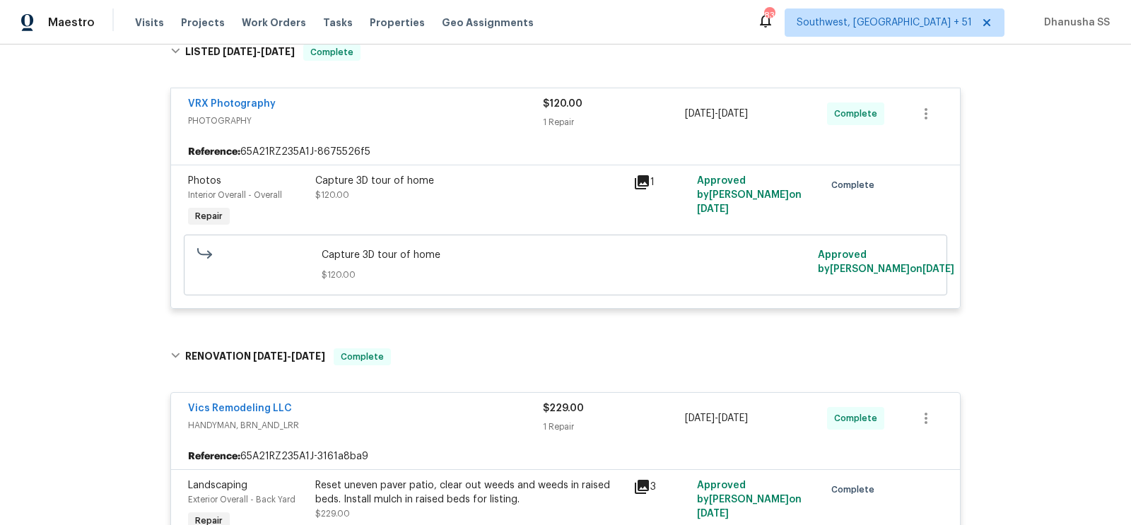
scroll to position [0, 0]
